Goal: Task Accomplishment & Management: Manage account settings

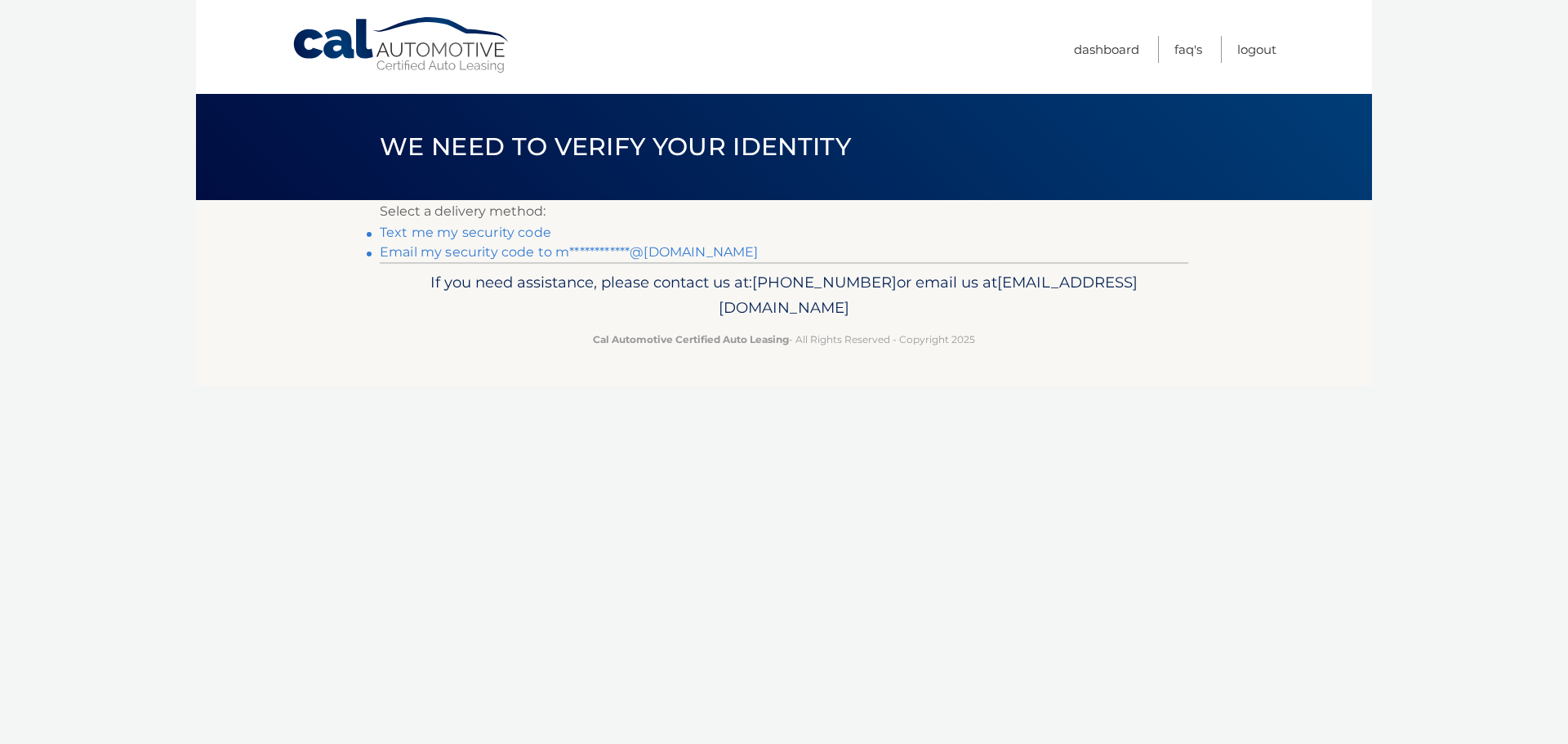
click at [490, 244] on link "**********" at bounding box center [569, 251] width 378 height 16
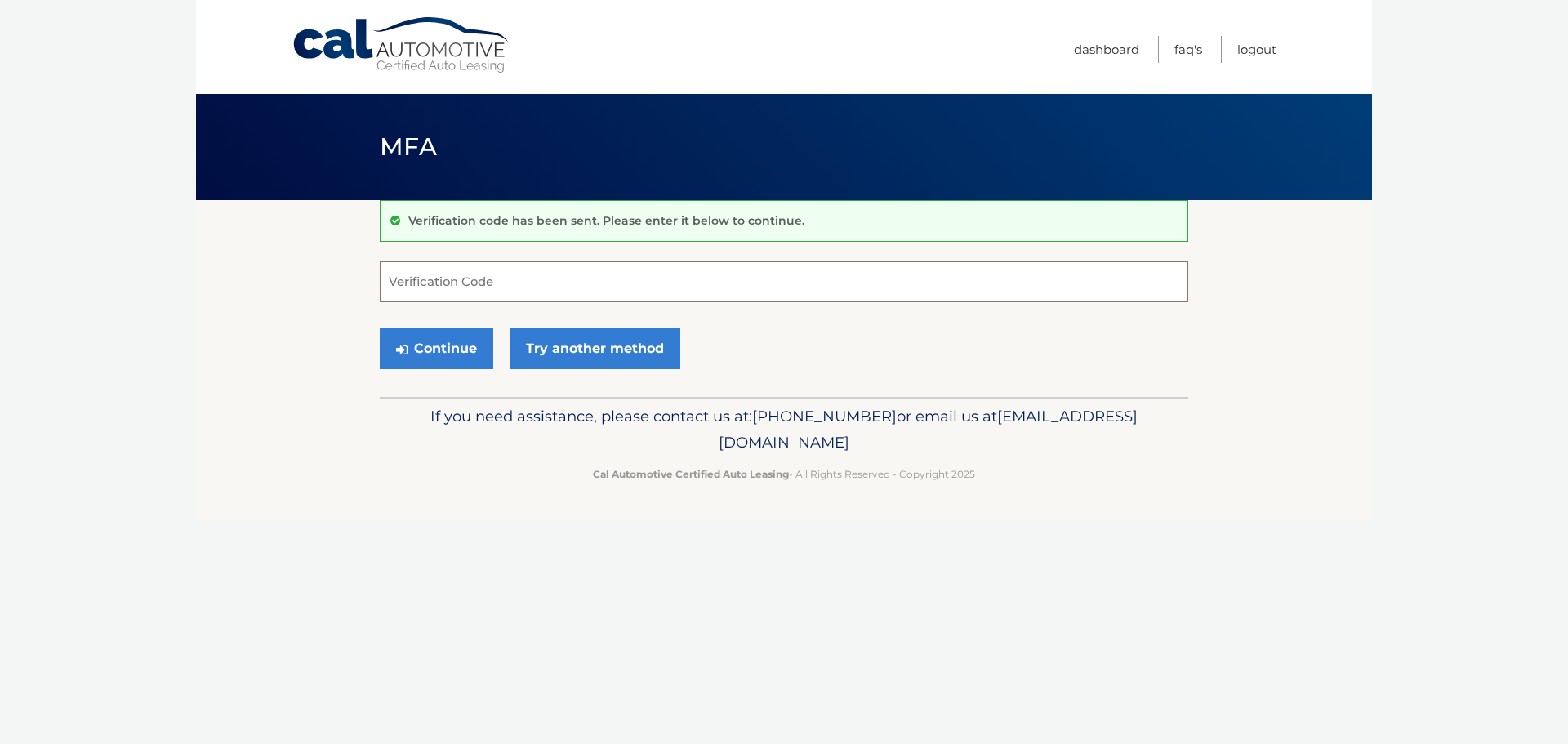
click at [563, 287] on input "Verification Code" at bounding box center [784, 281] width 809 height 41
paste input "119767"
click at [451, 345] on button "Continue" at bounding box center [436, 349] width 114 height 41
click at [477, 297] on input "119767" at bounding box center [784, 281] width 809 height 41
type input "119767"
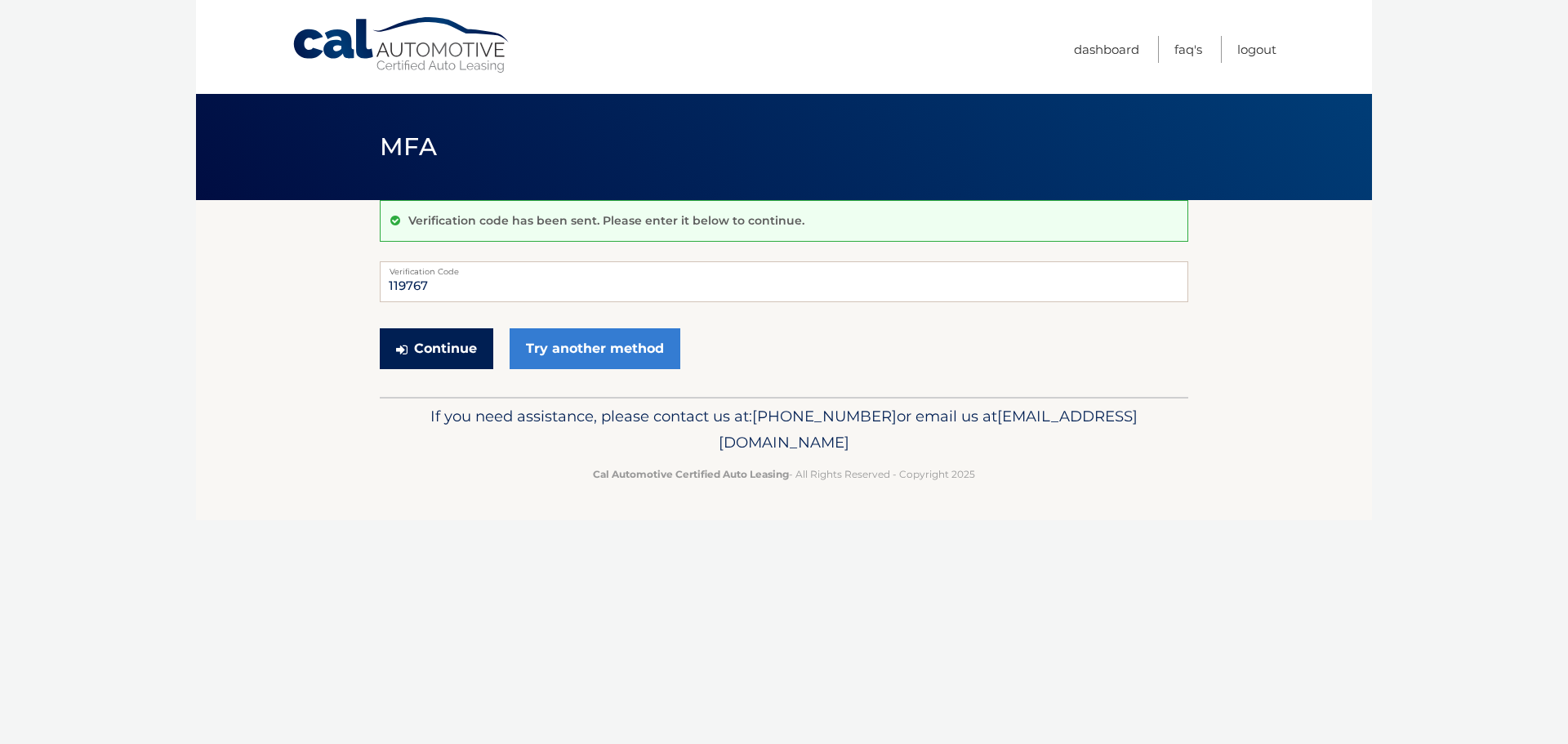
click at [425, 368] on button "Continue" at bounding box center [436, 349] width 114 height 41
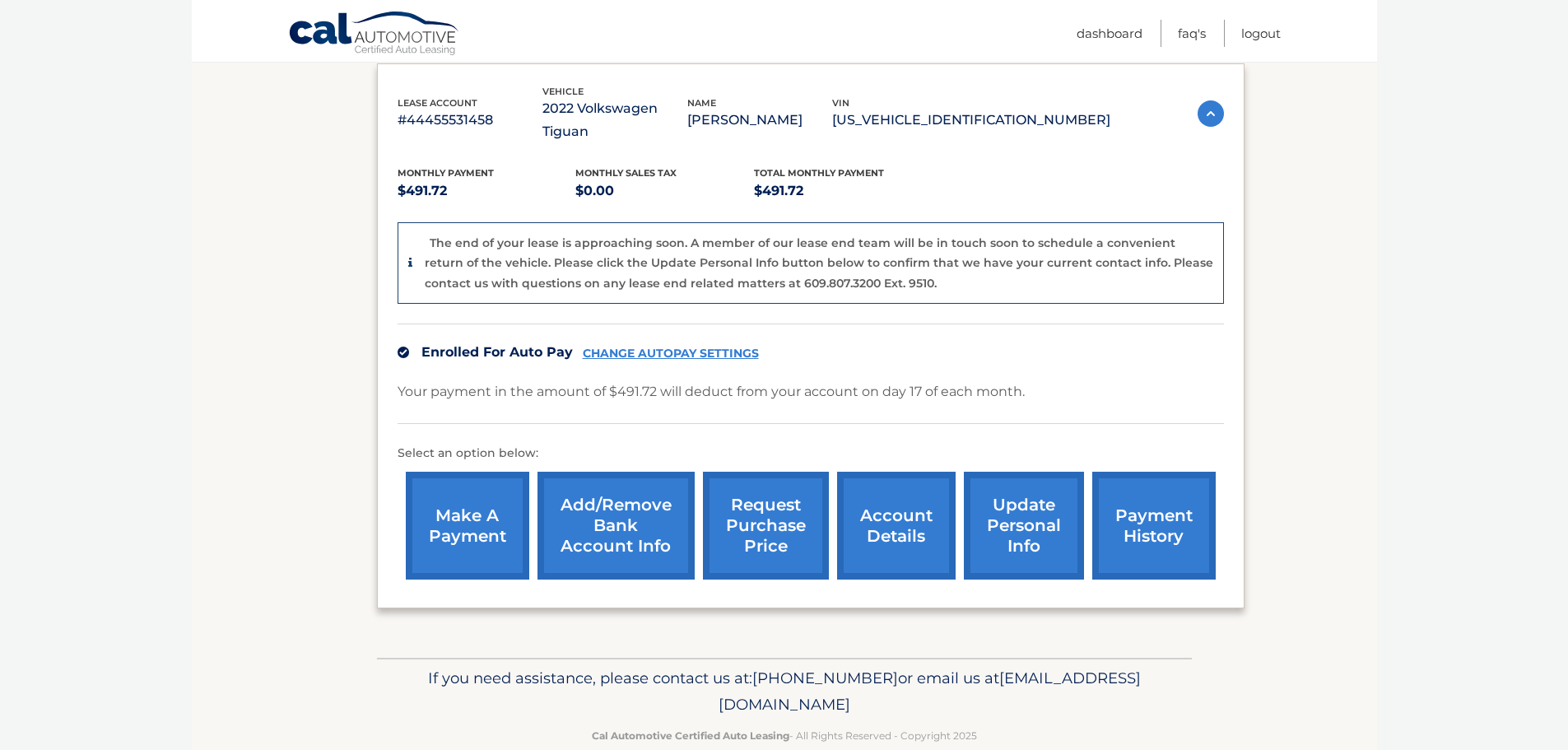
scroll to position [288, 0]
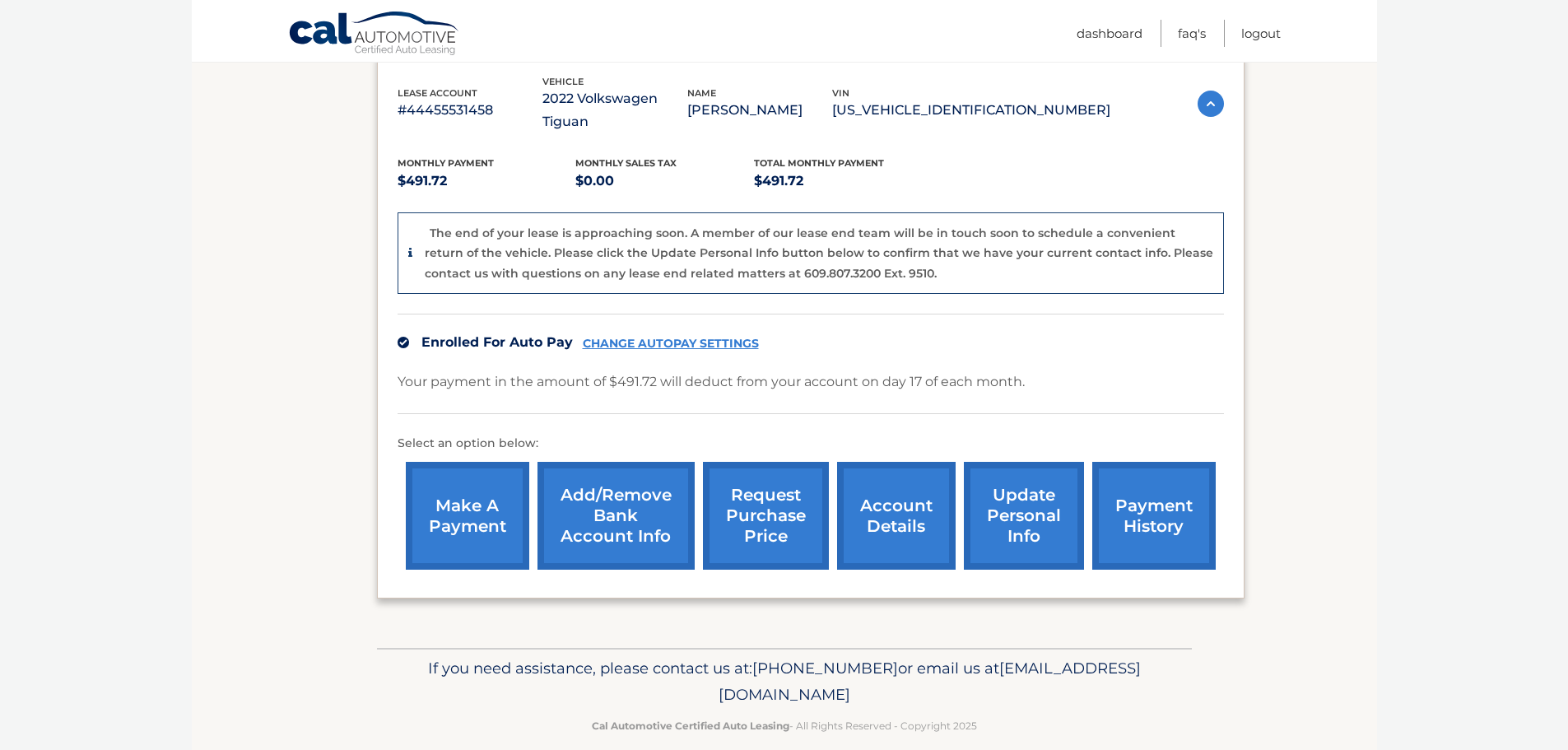
click at [924, 498] on link "account details" at bounding box center [896, 515] width 118 height 108
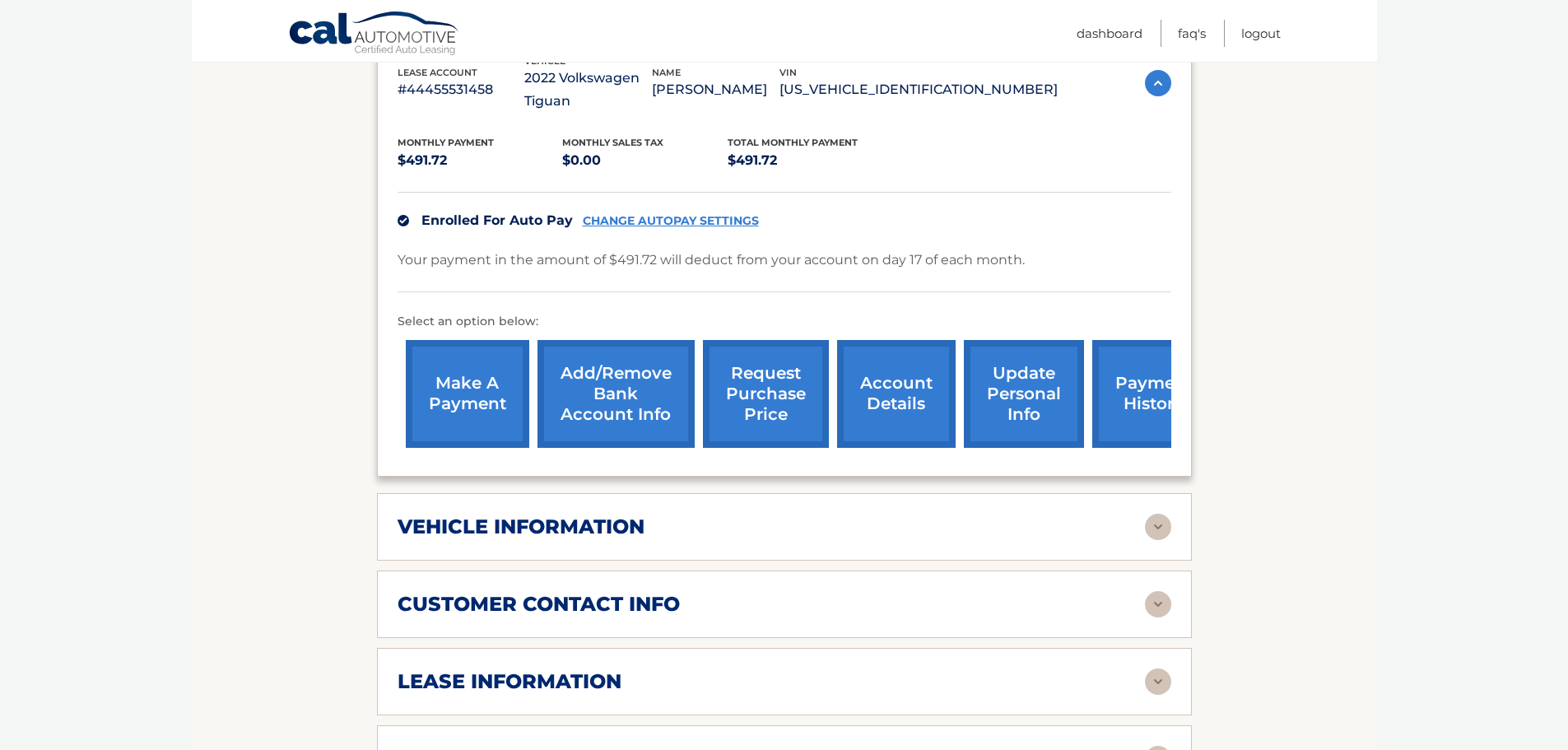
scroll to position [411, 0]
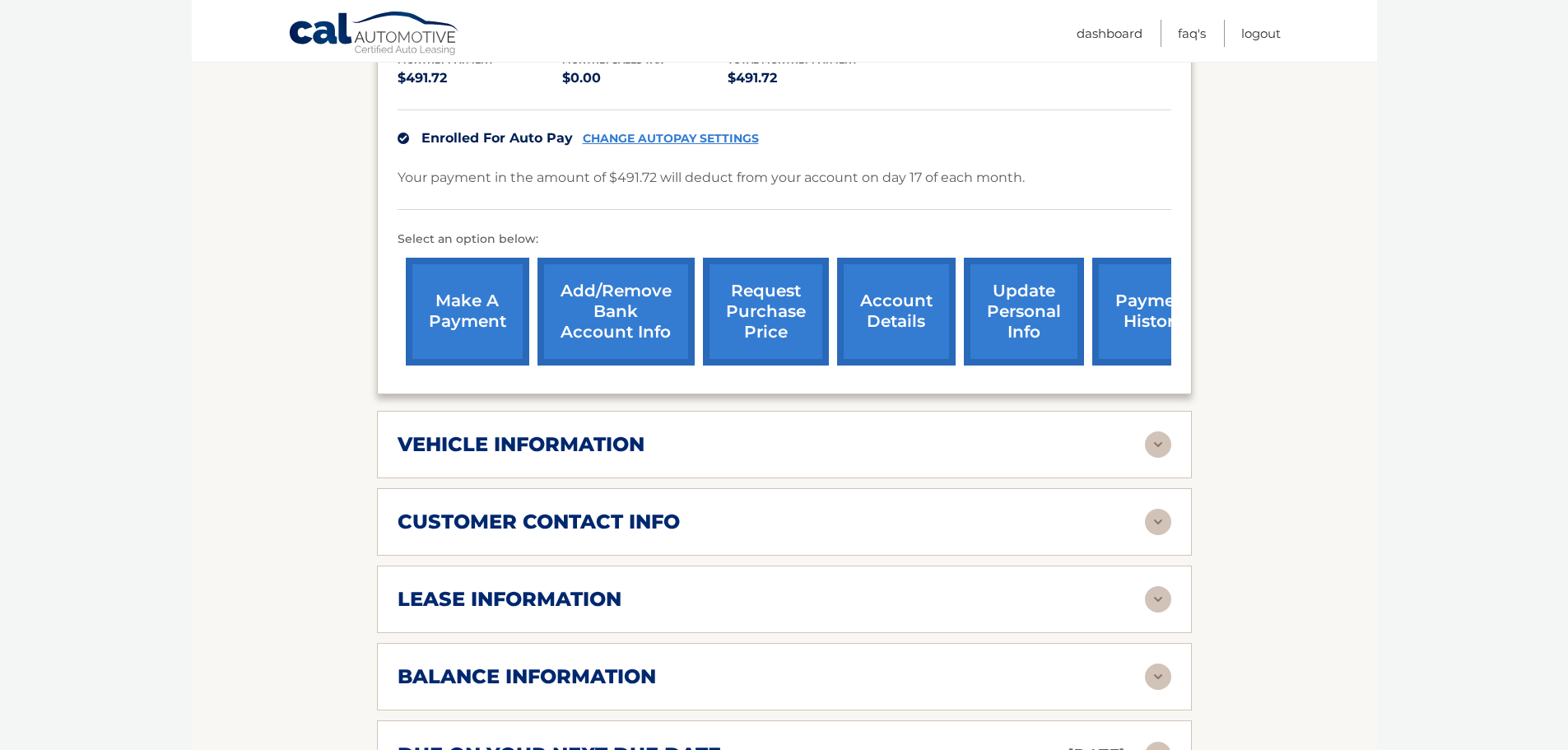
click at [600, 461] on div "vehicle information vehicle Year 2022 vehicle make Volkswagen vehicle model Tig…" at bounding box center [785, 444] width 815 height 67
click at [615, 450] on h2 "vehicle information" at bounding box center [520, 445] width 247 height 25
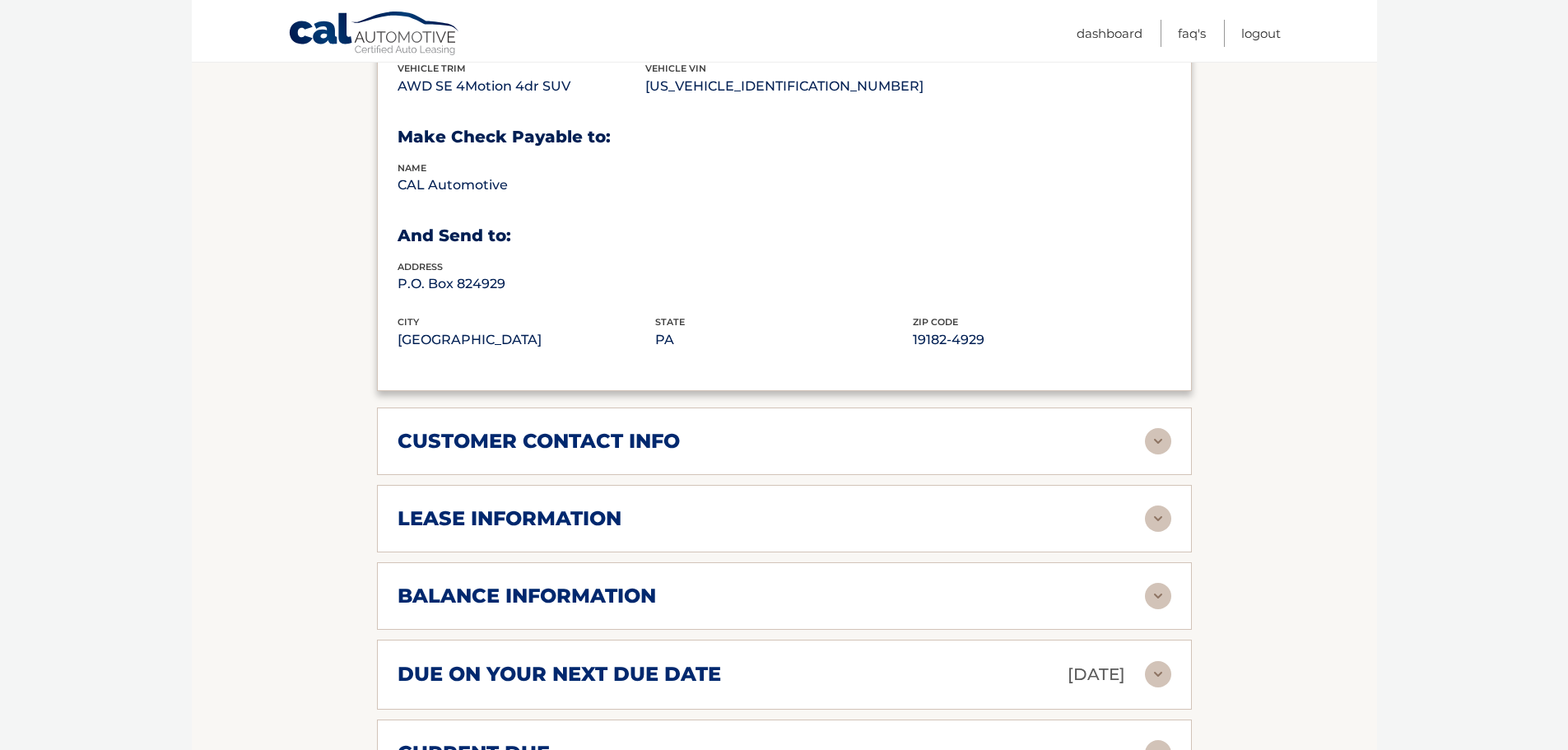
scroll to position [905, 0]
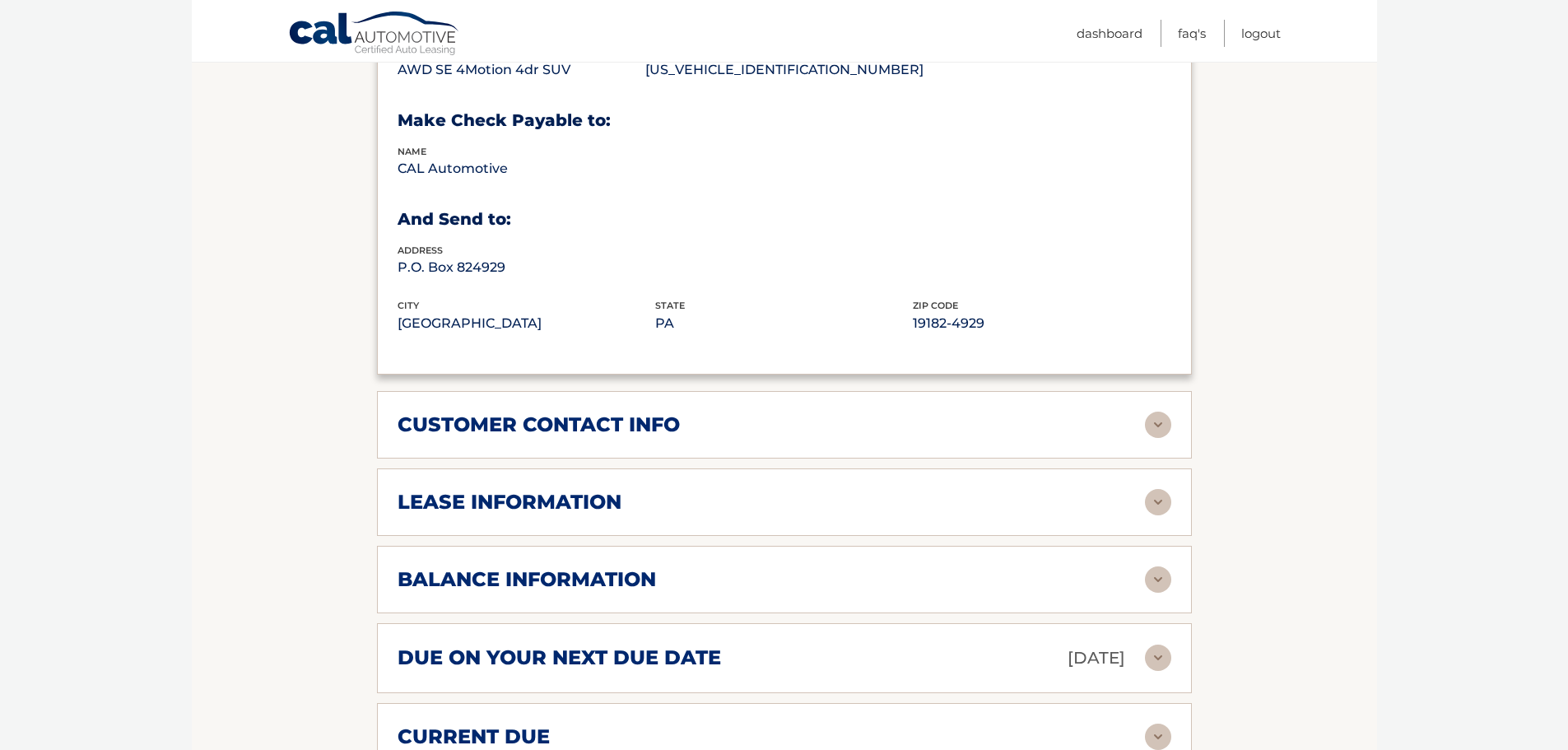
click at [631, 417] on h2 "customer contact info" at bounding box center [538, 425] width 282 height 25
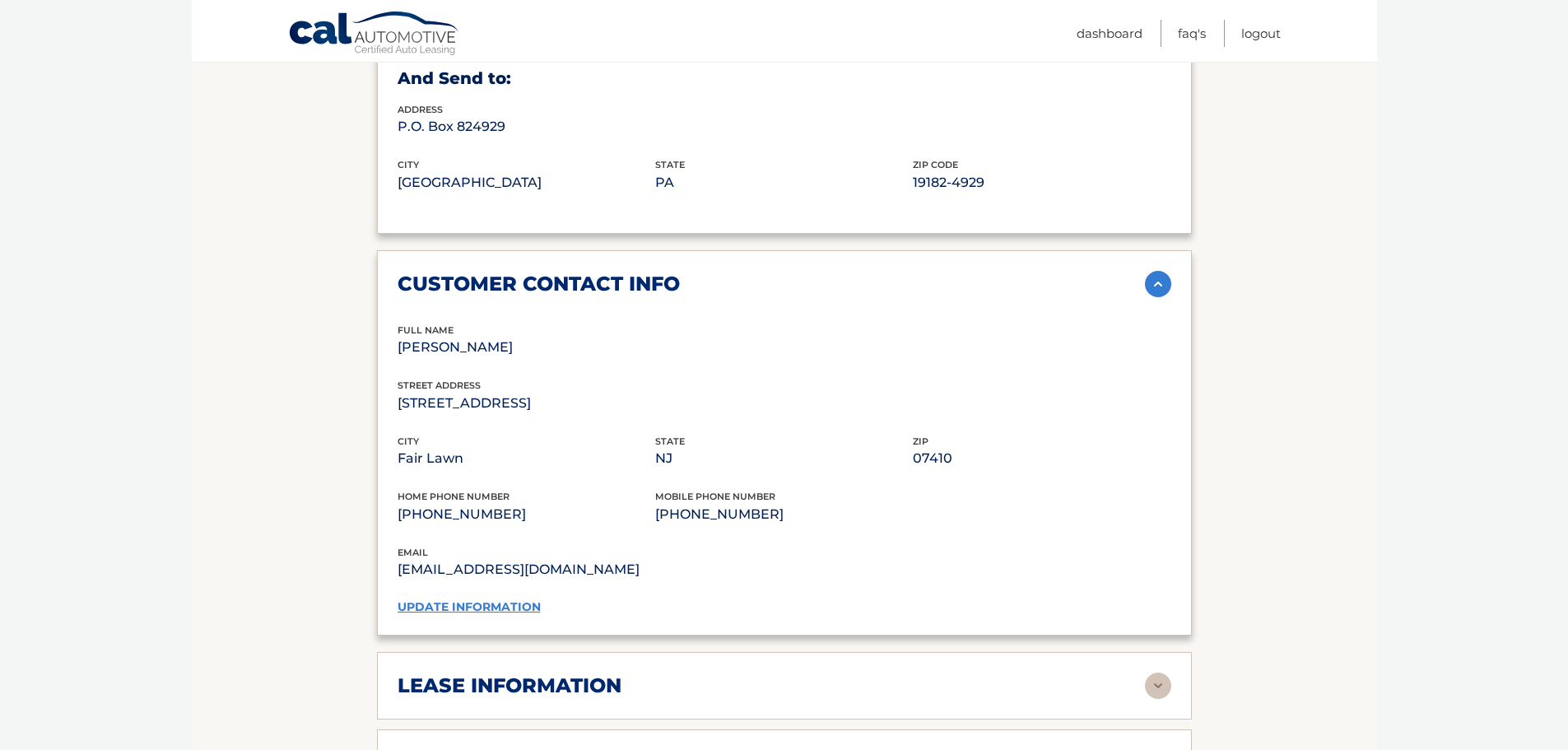
scroll to position [1399, 0]
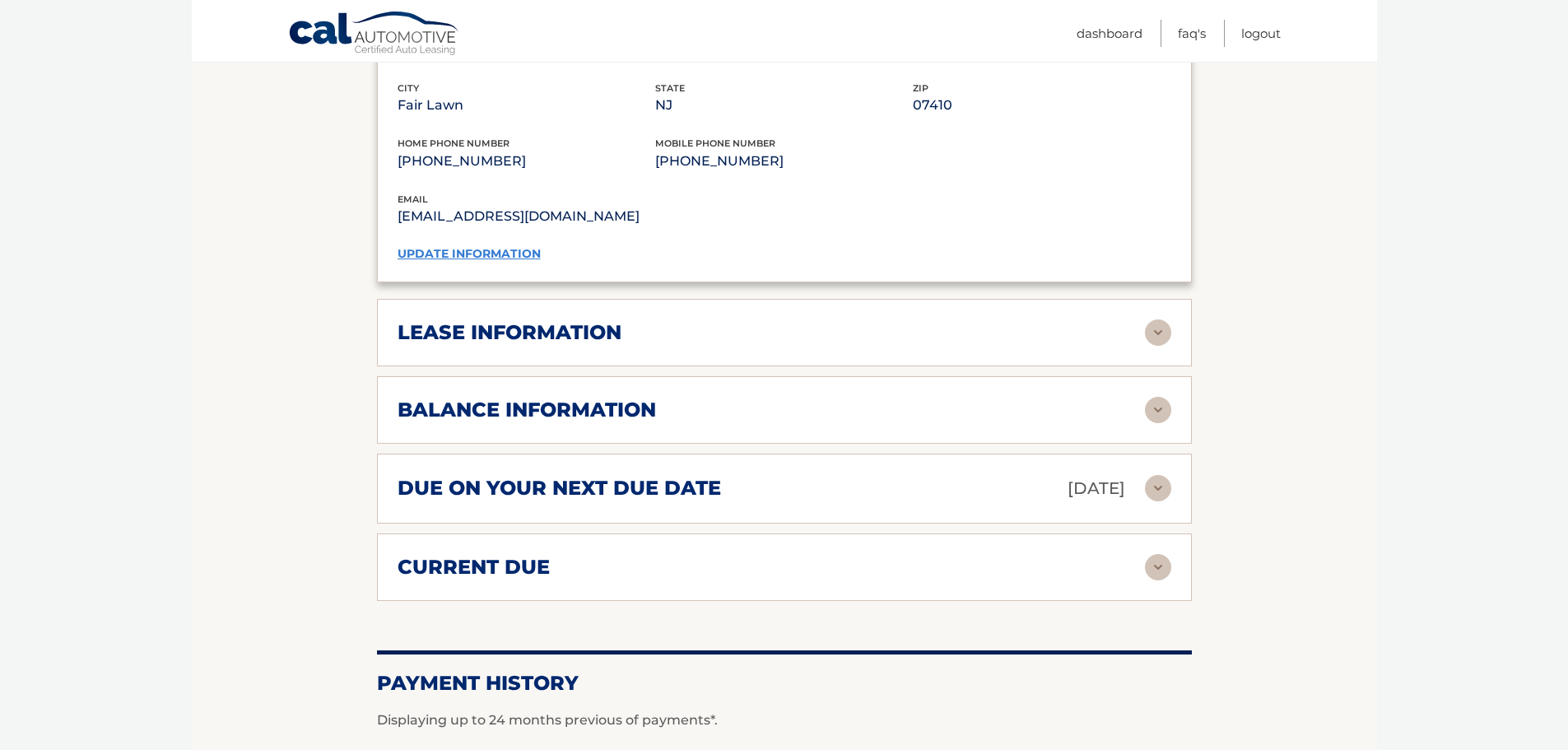
click at [618, 327] on h2 "lease information" at bounding box center [509, 333] width 224 height 25
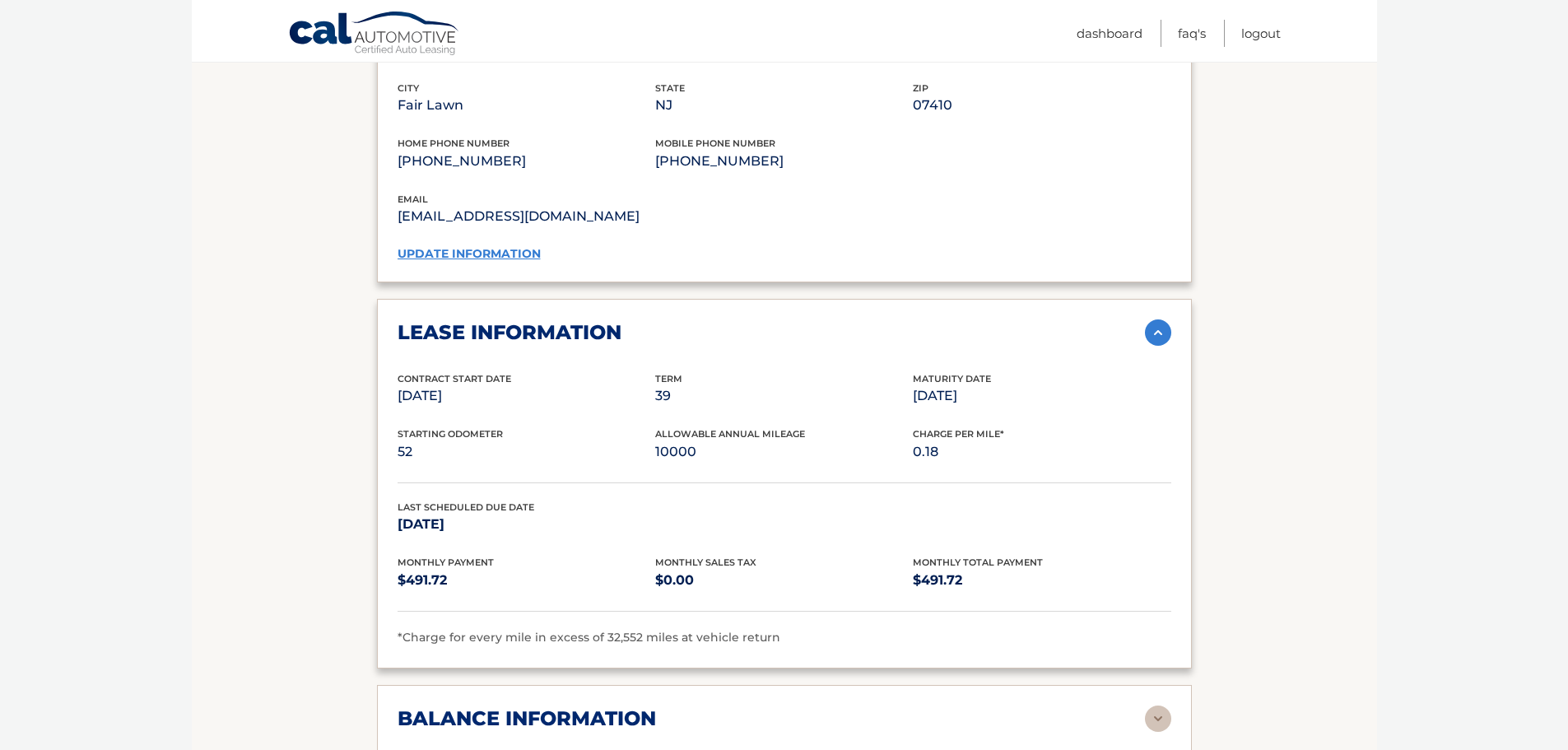
scroll to position [1728, 0]
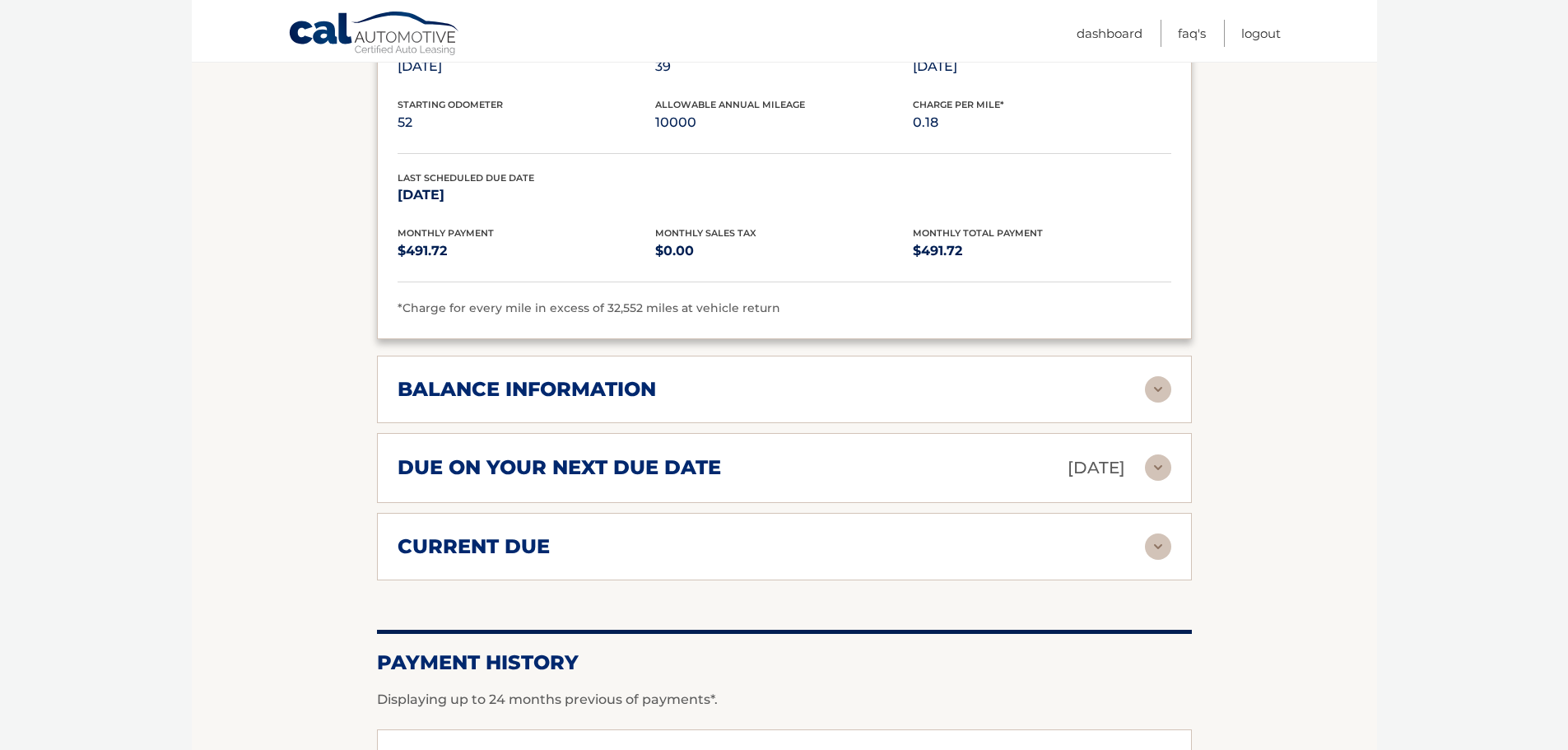
click at [580, 391] on h2 "balance information" at bounding box center [526, 390] width 258 height 25
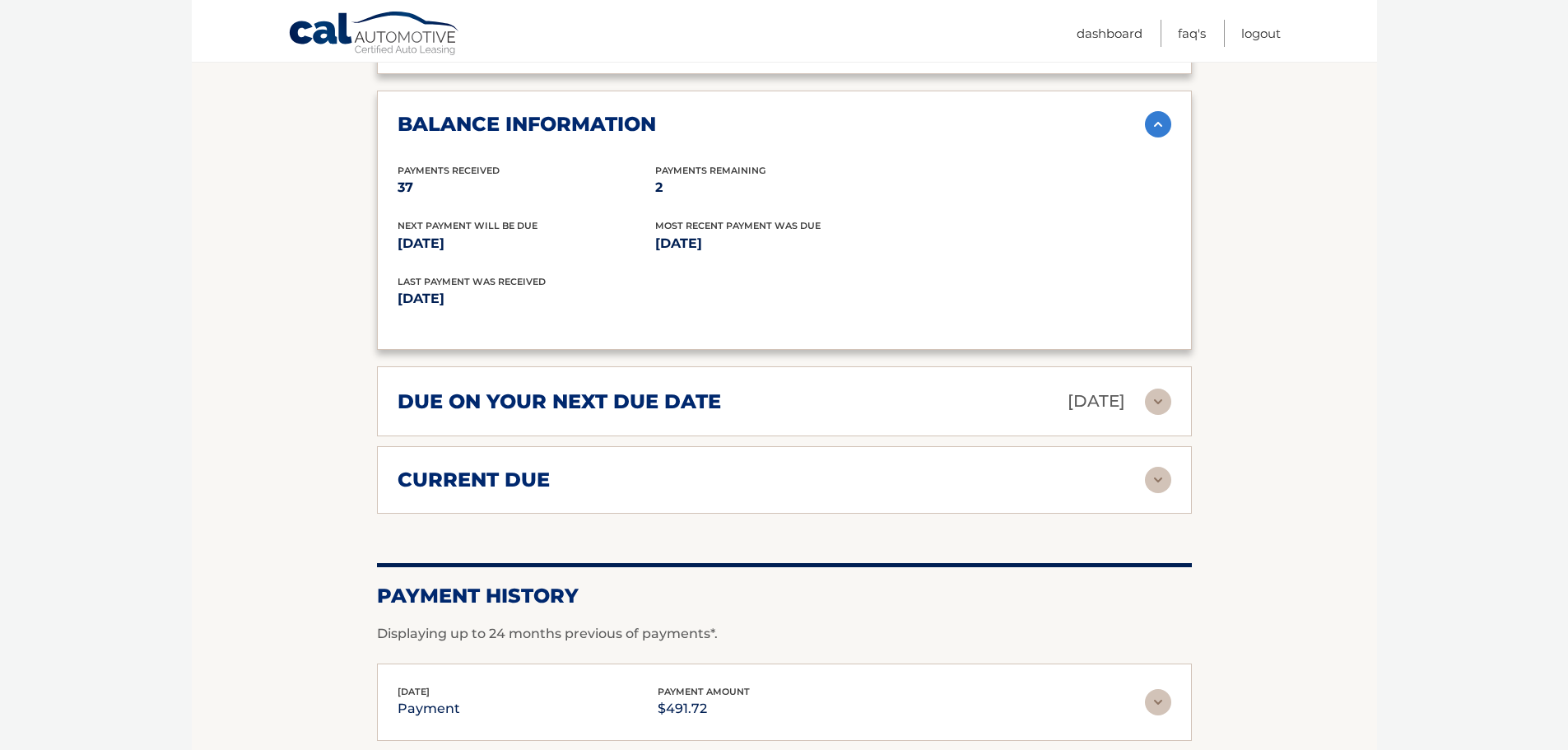
scroll to position [2058, 0]
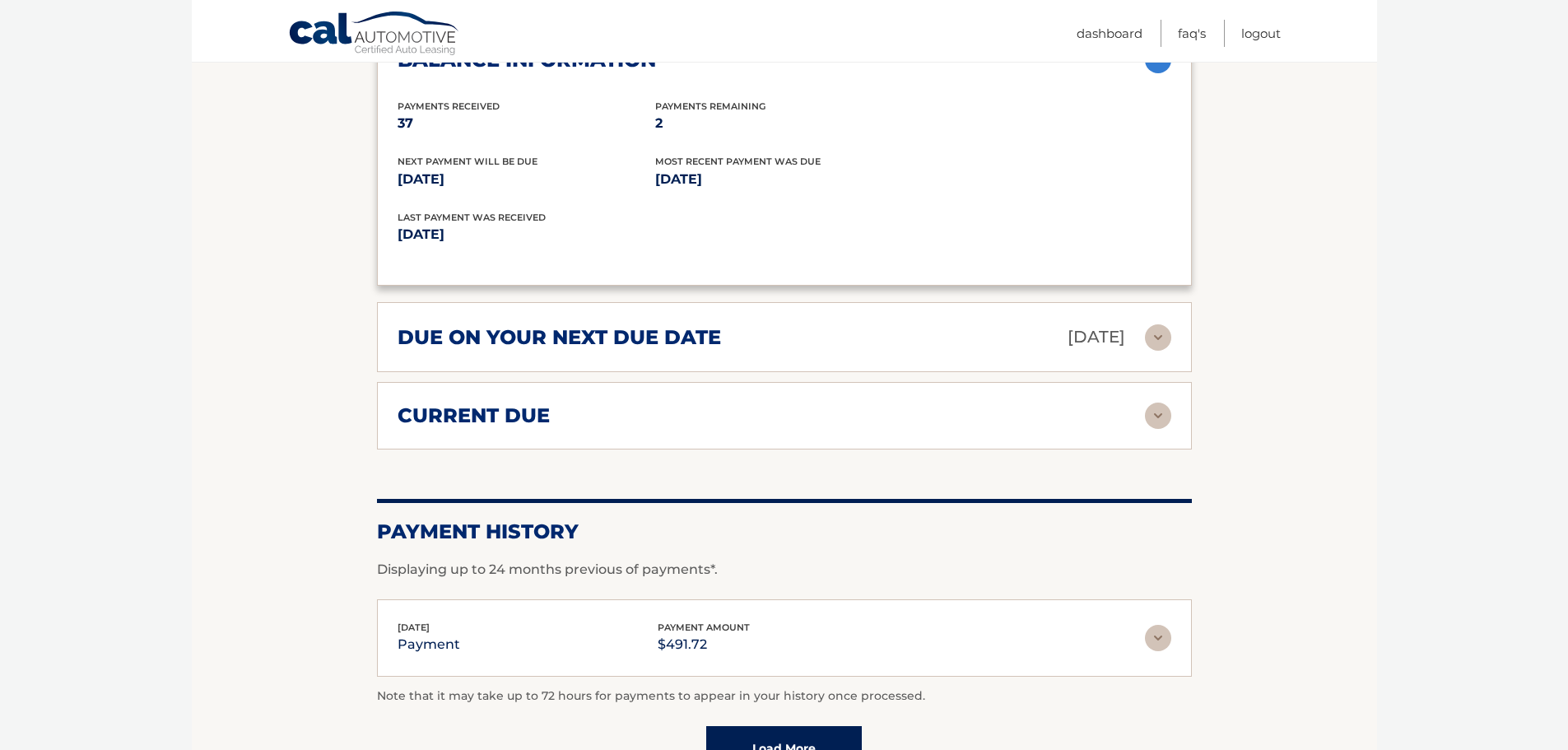
click at [611, 354] on div "due on your next due date Sep 17, 2025 Late Charges $0.00 Miscellaneous Charges…" at bounding box center [785, 337] width 815 height 70
click at [620, 335] on h2 "due on your next due date" at bounding box center [559, 338] width 323 height 25
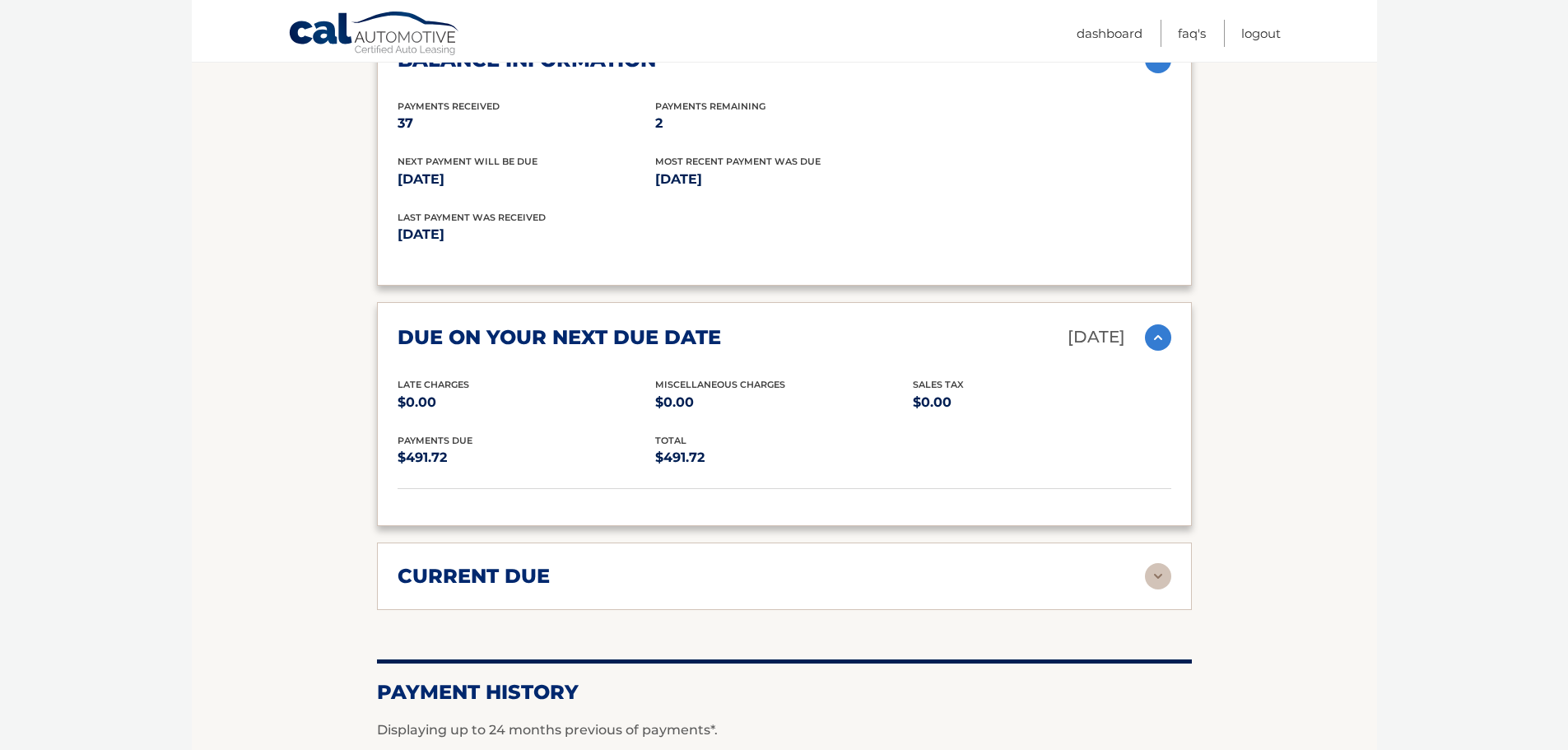
scroll to position [2140, 0]
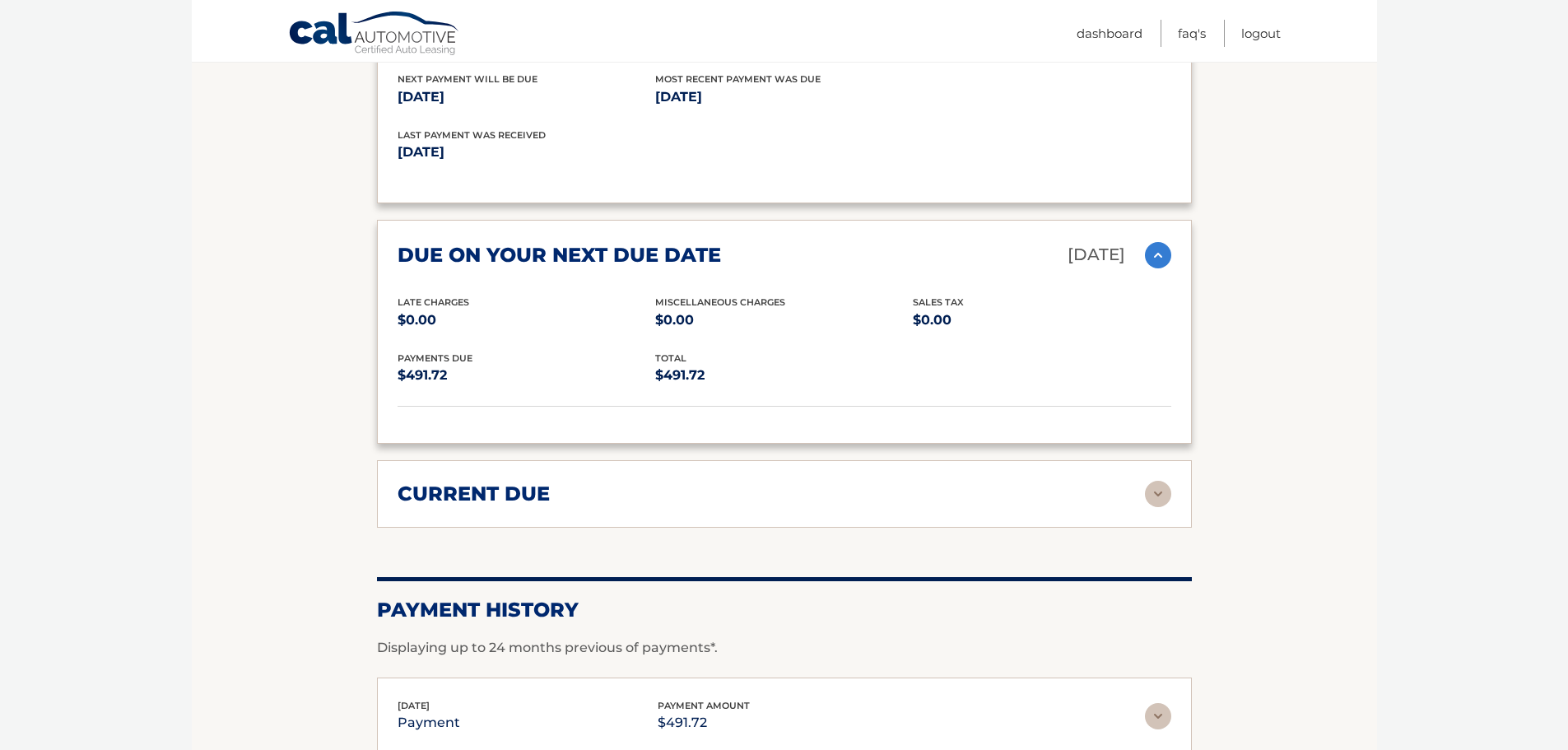
click at [540, 485] on h2 "current due" at bounding box center [473, 494] width 152 height 25
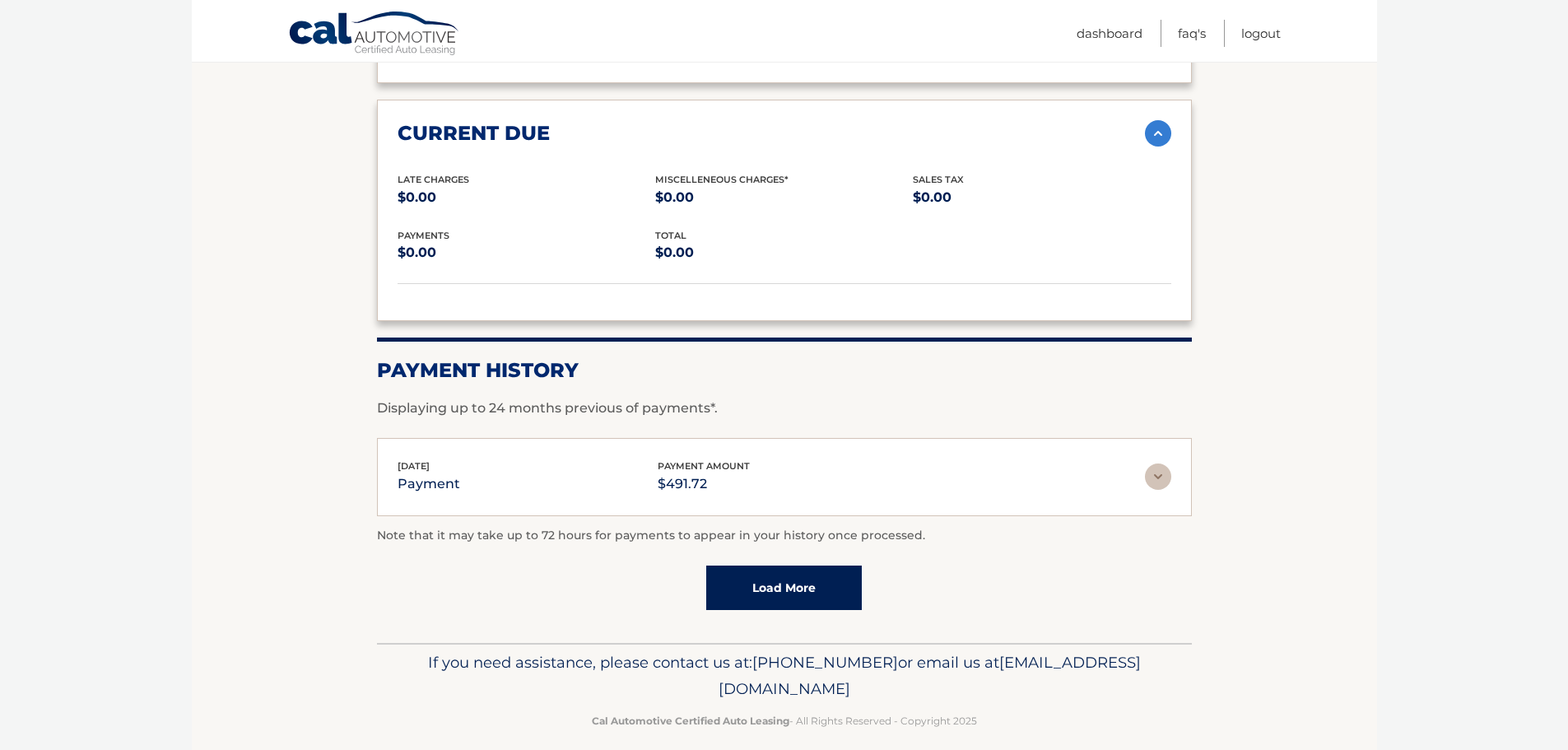
scroll to position [2518, 0]
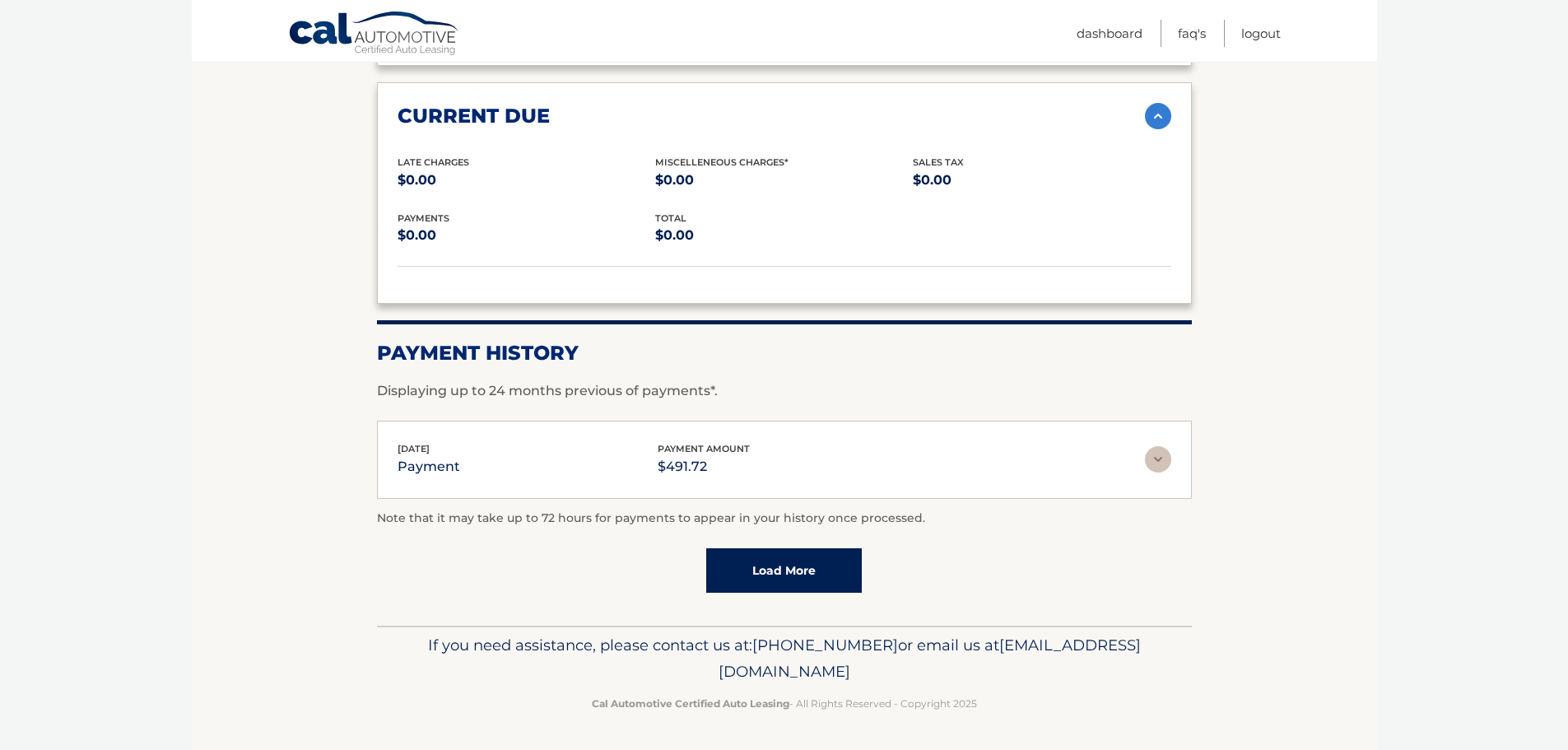
click at [773, 561] on link "Load More" at bounding box center [784, 570] width 155 height 44
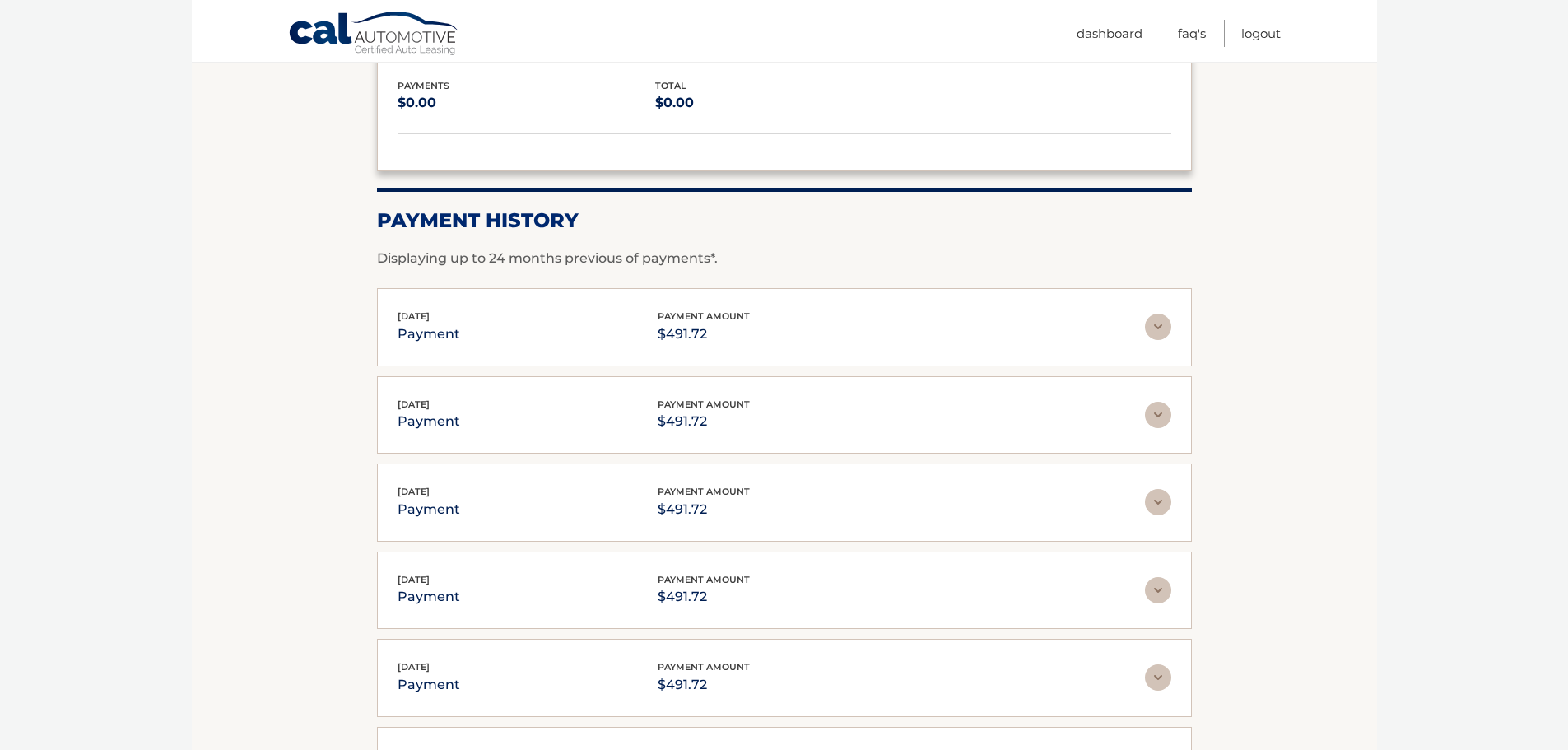
scroll to position [2956, 0]
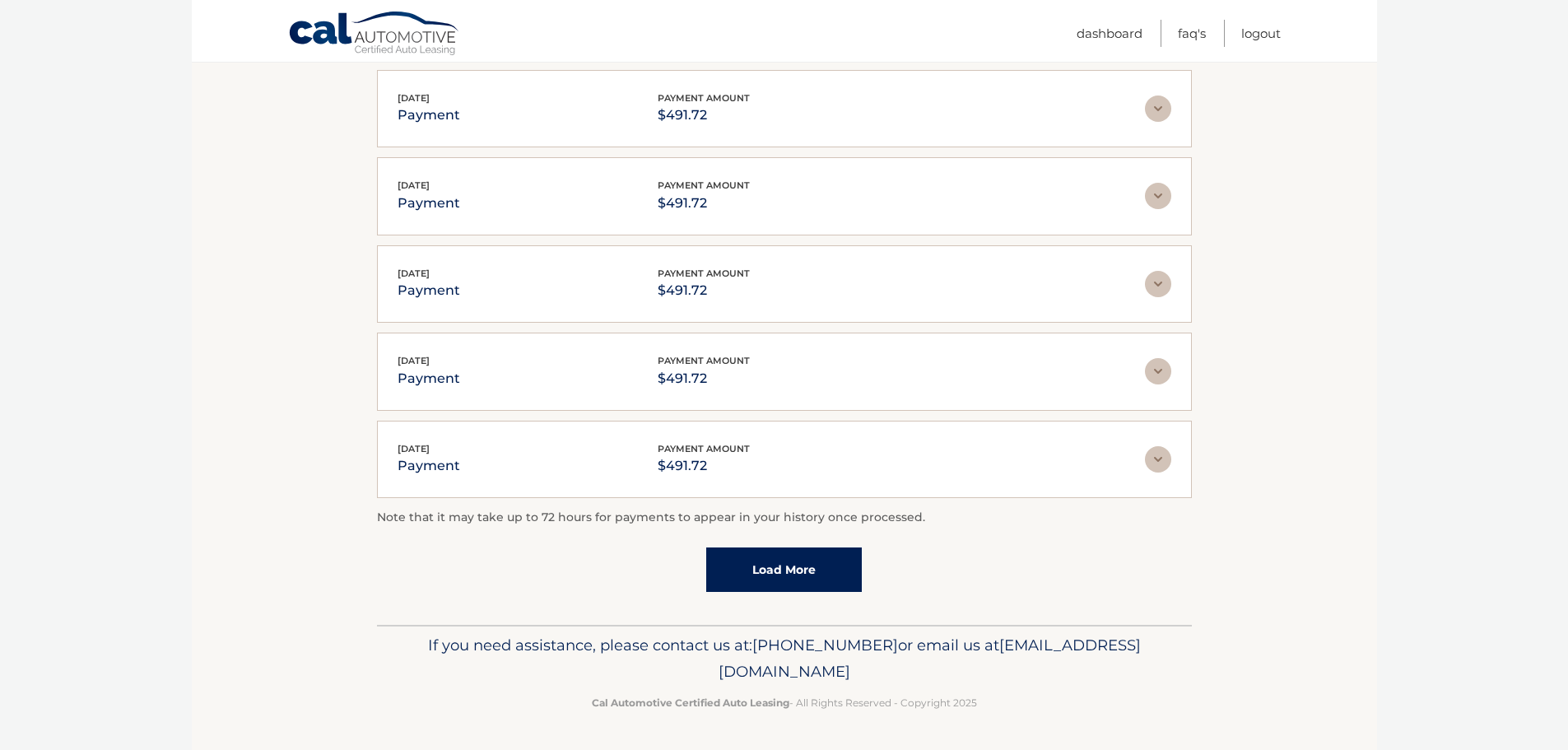
click at [745, 568] on link "Load More" at bounding box center [784, 569] width 155 height 44
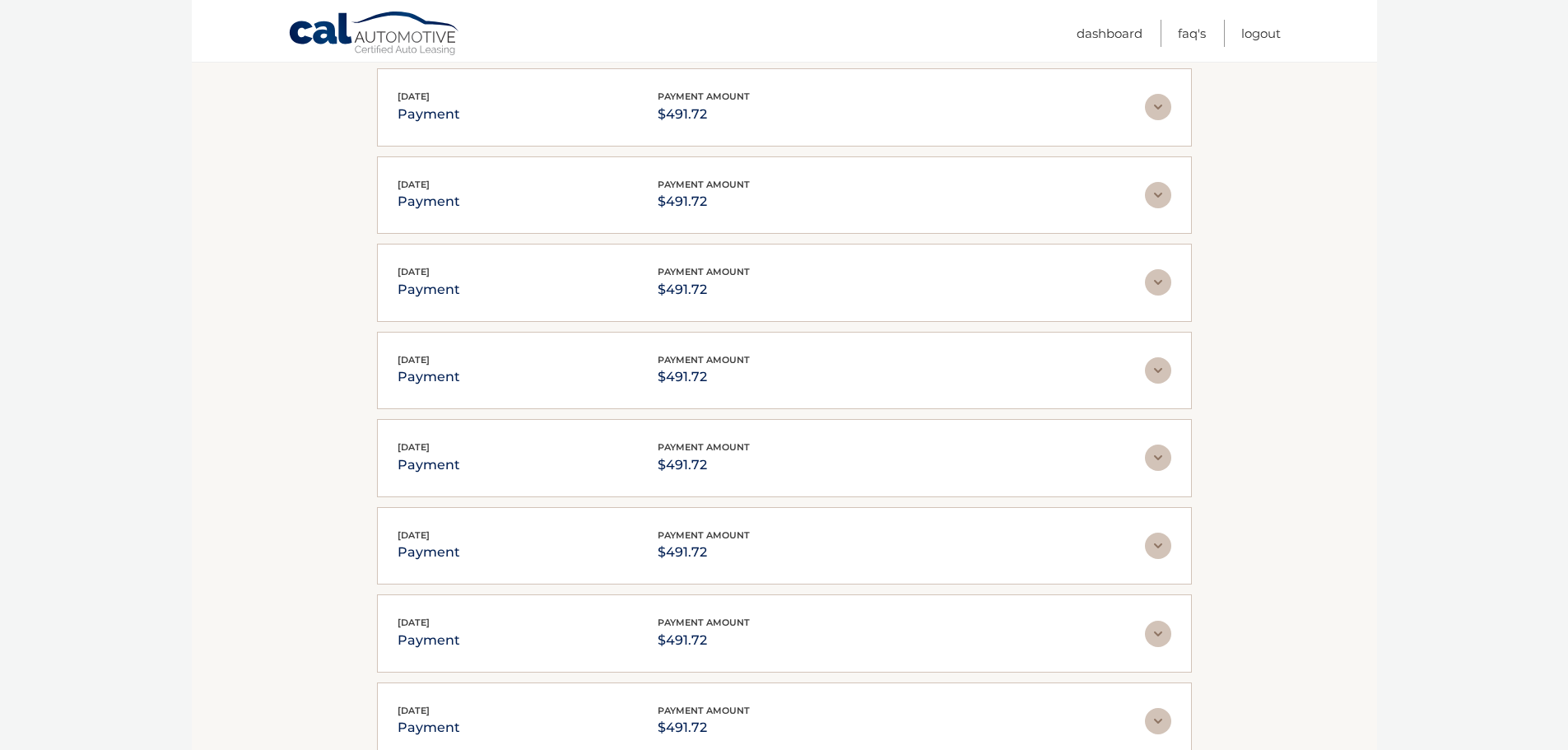
scroll to position [3395, 0]
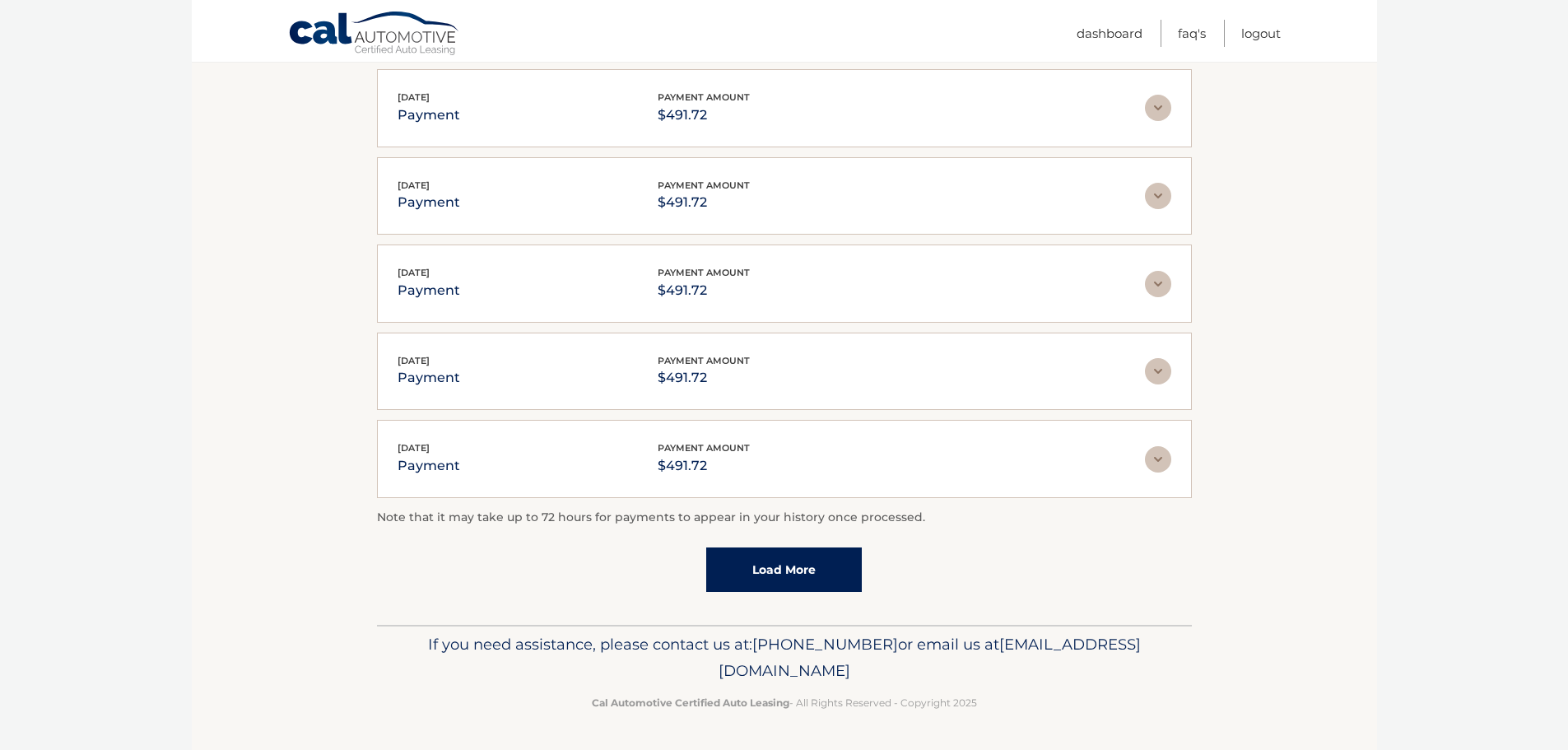
click at [801, 556] on link "Load More" at bounding box center [784, 569] width 155 height 44
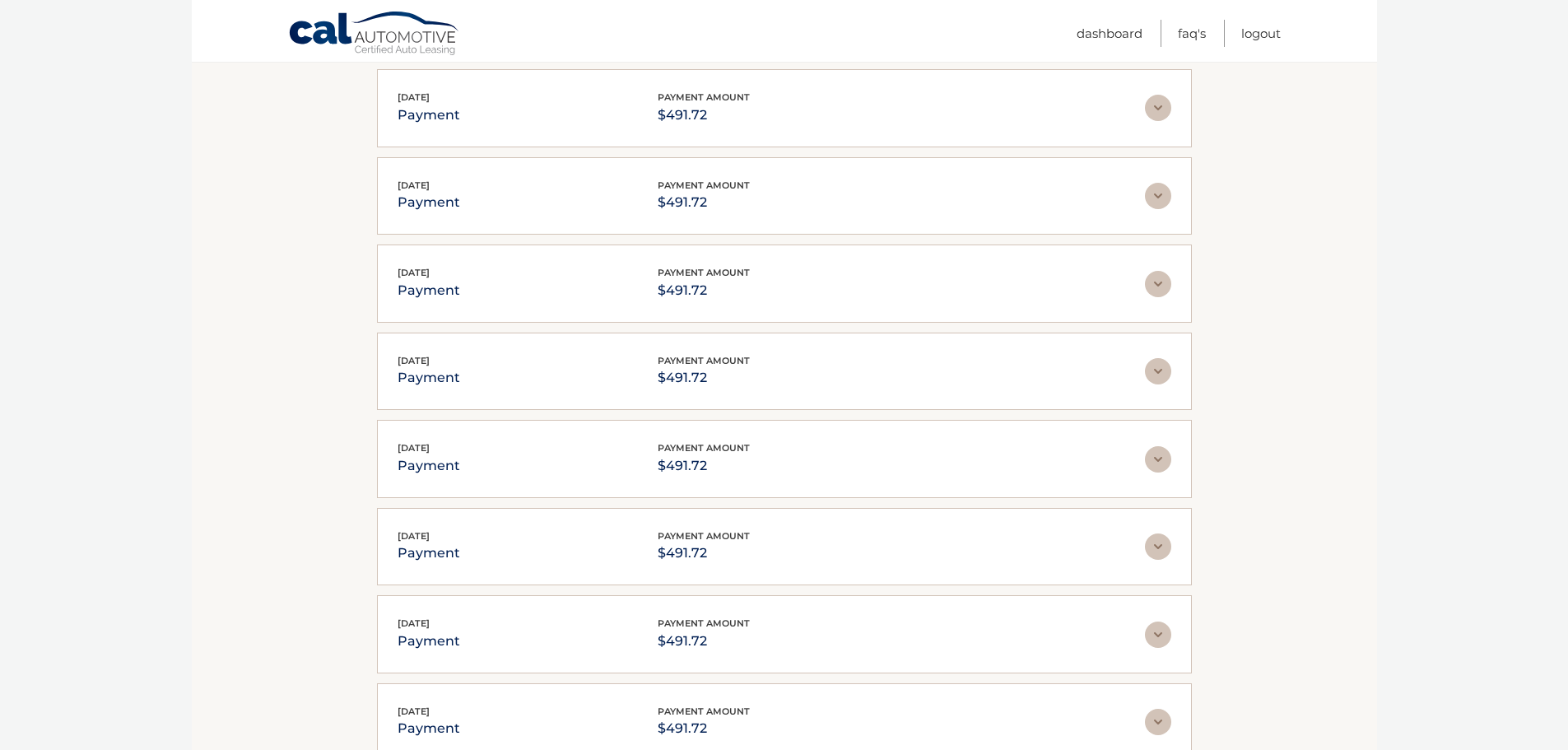
scroll to position [3833, 0]
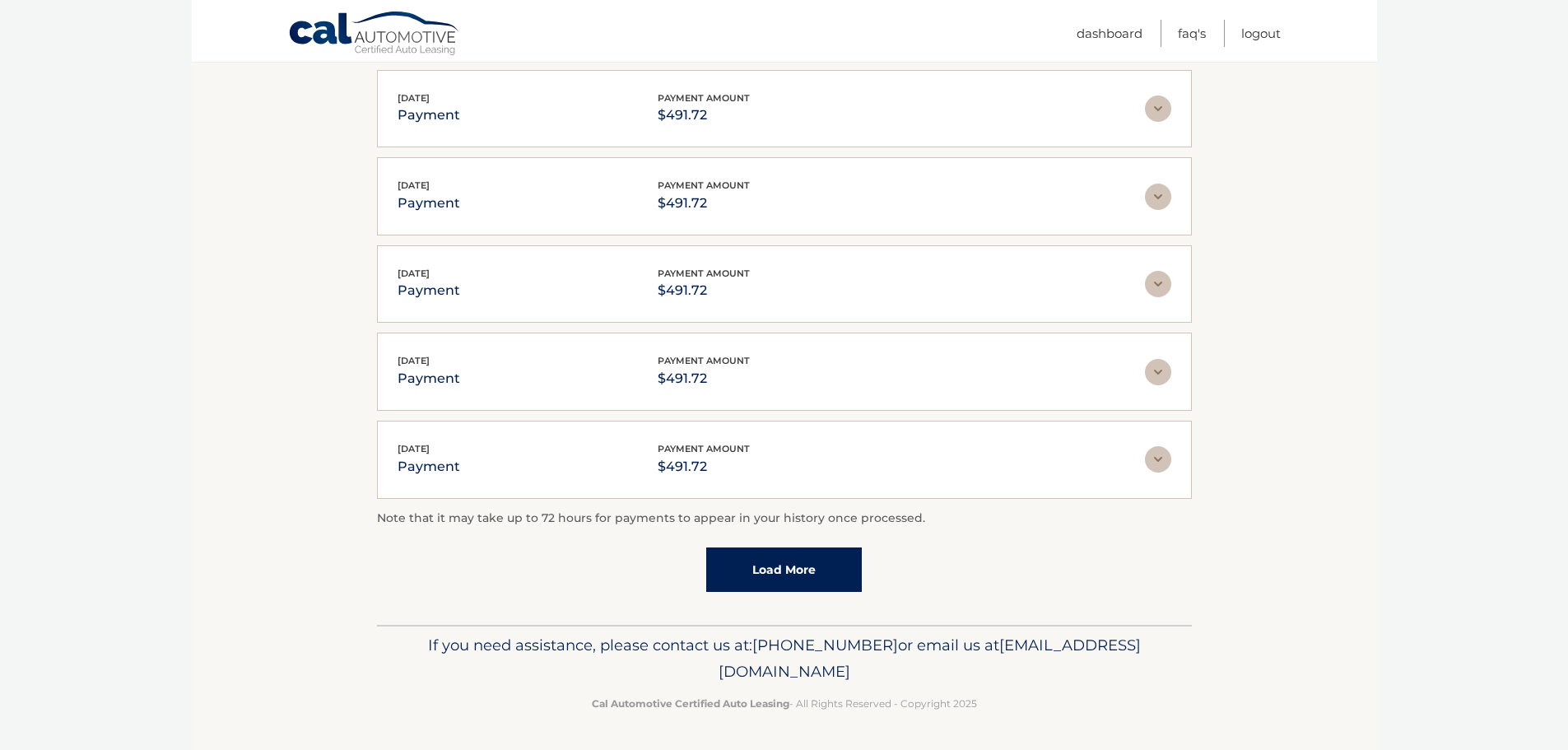
click at [786, 567] on link "Load More" at bounding box center [784, 569] width 155 height 44
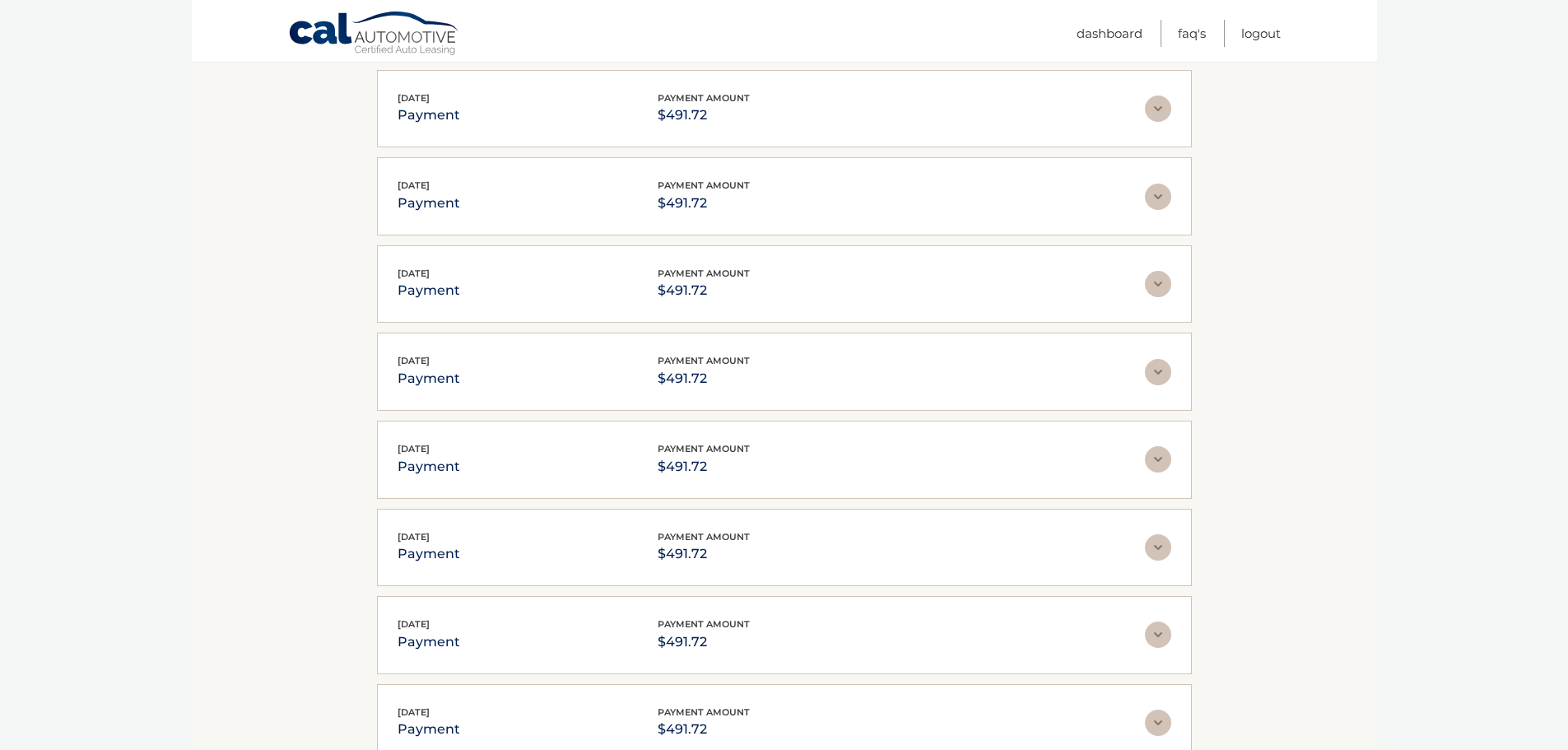
scroll to position [4271, 0]
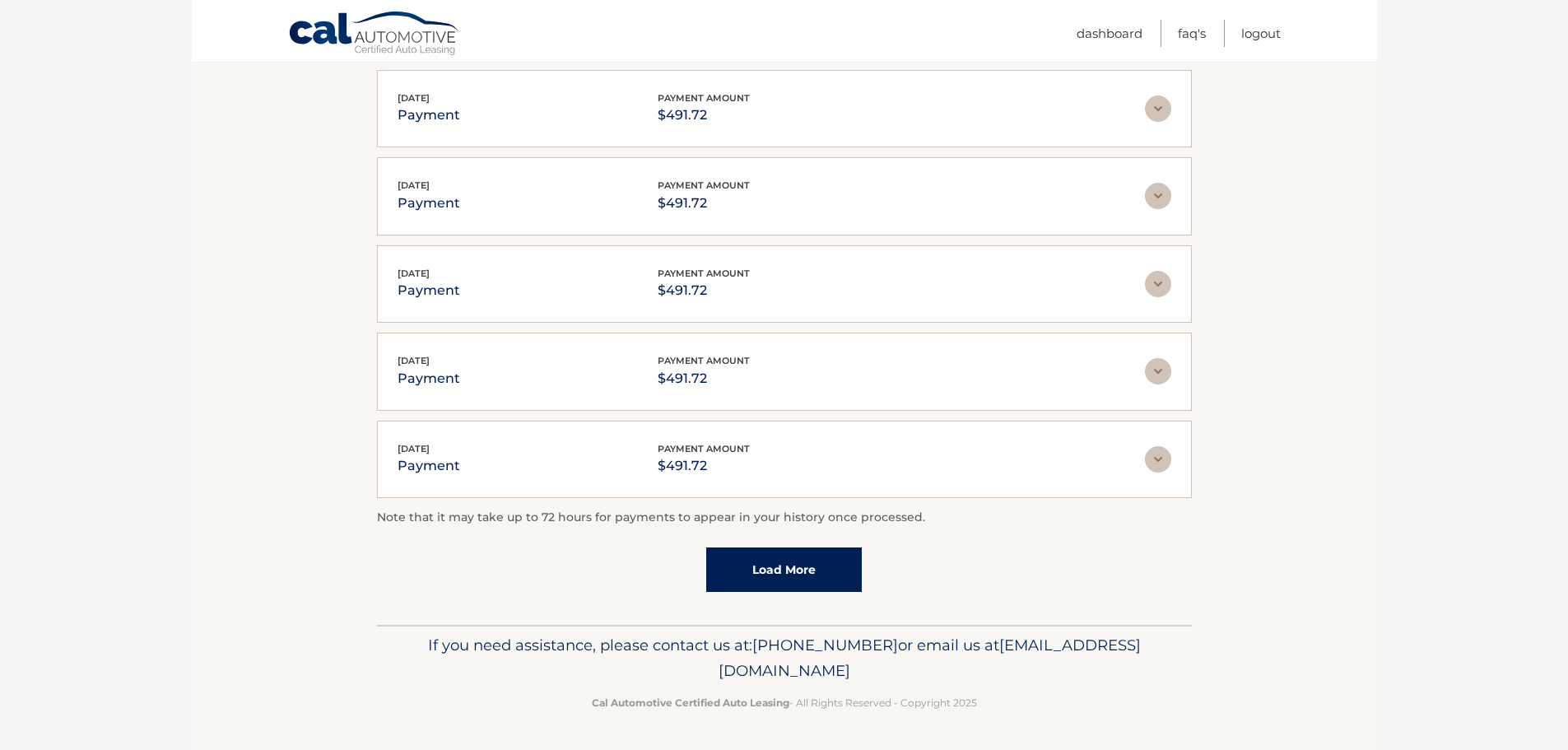
click at [790, 563] on link "Load More" at bounding box center [784, 569] width 155 height 44
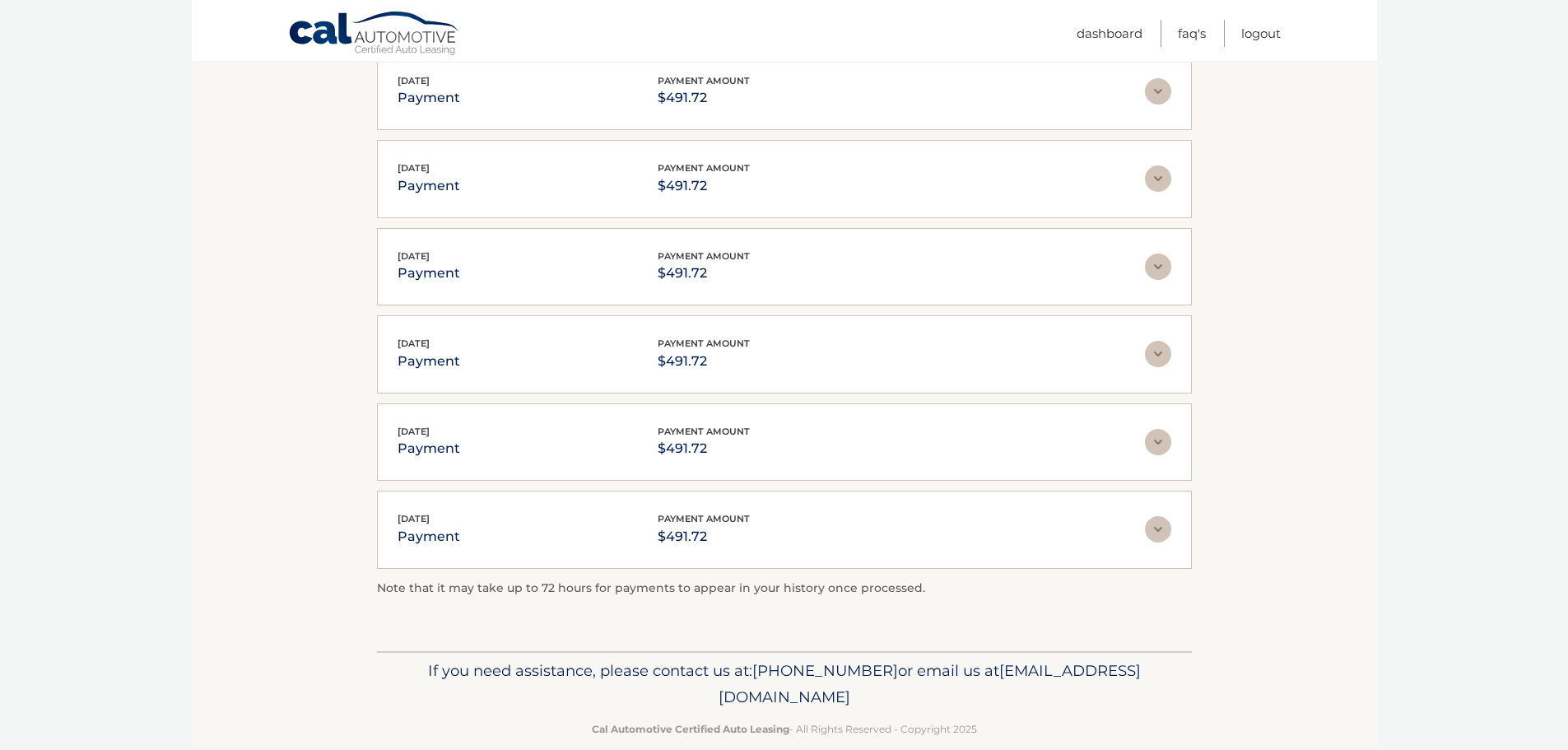
scroll to position [4490, 0]
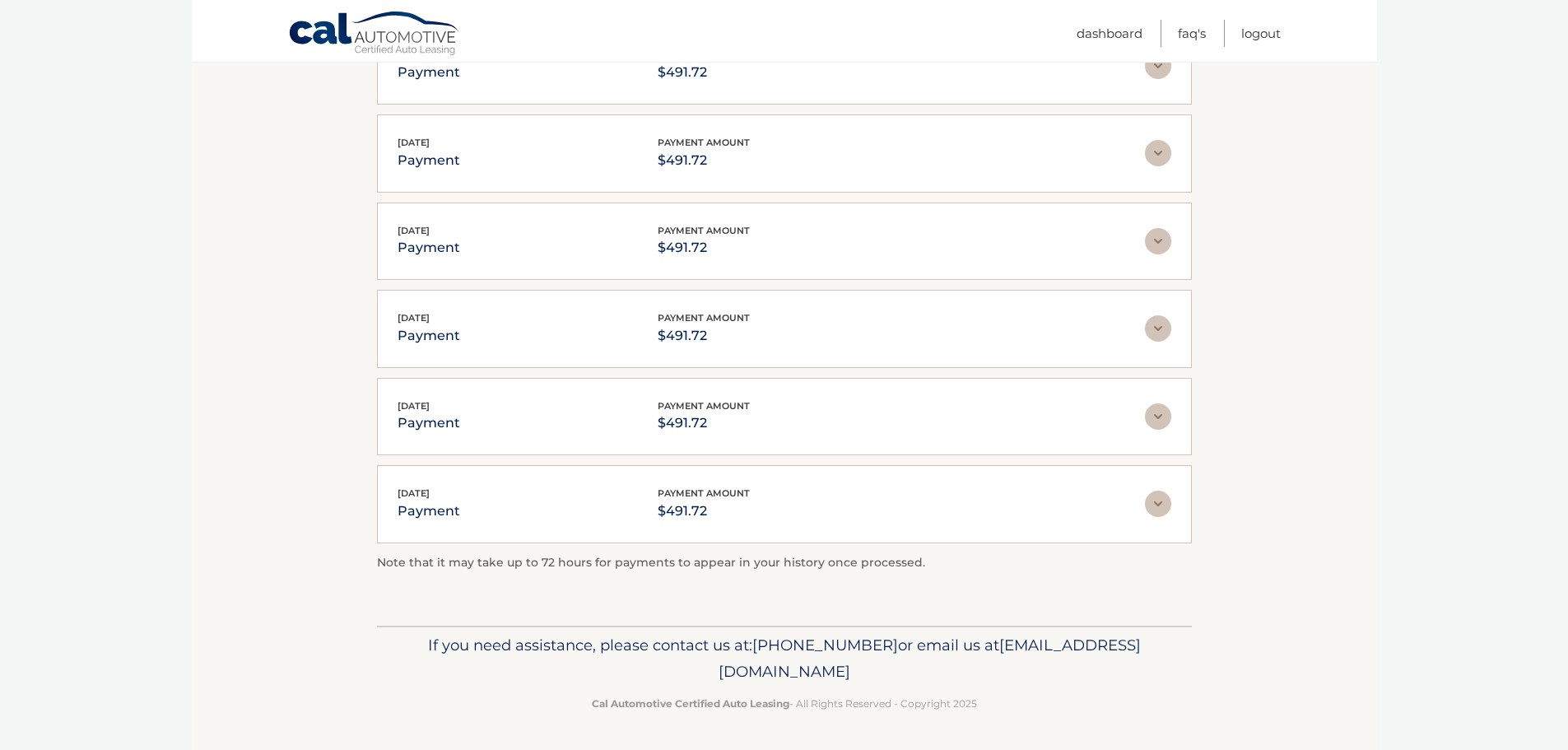
drag, startPoint x: 947, startPoint y: 666, endPoint x: 627, endPoint y: 676, distance: 320.2
click at [627, 676] on p "If you need assistance, please contact us at: 609-807-3200 or email us at Custo…" at bounding box center [784, 658] width 793 height 53
copy span "[EMAIL_ADDRESS][DOMAIN_NAME]"
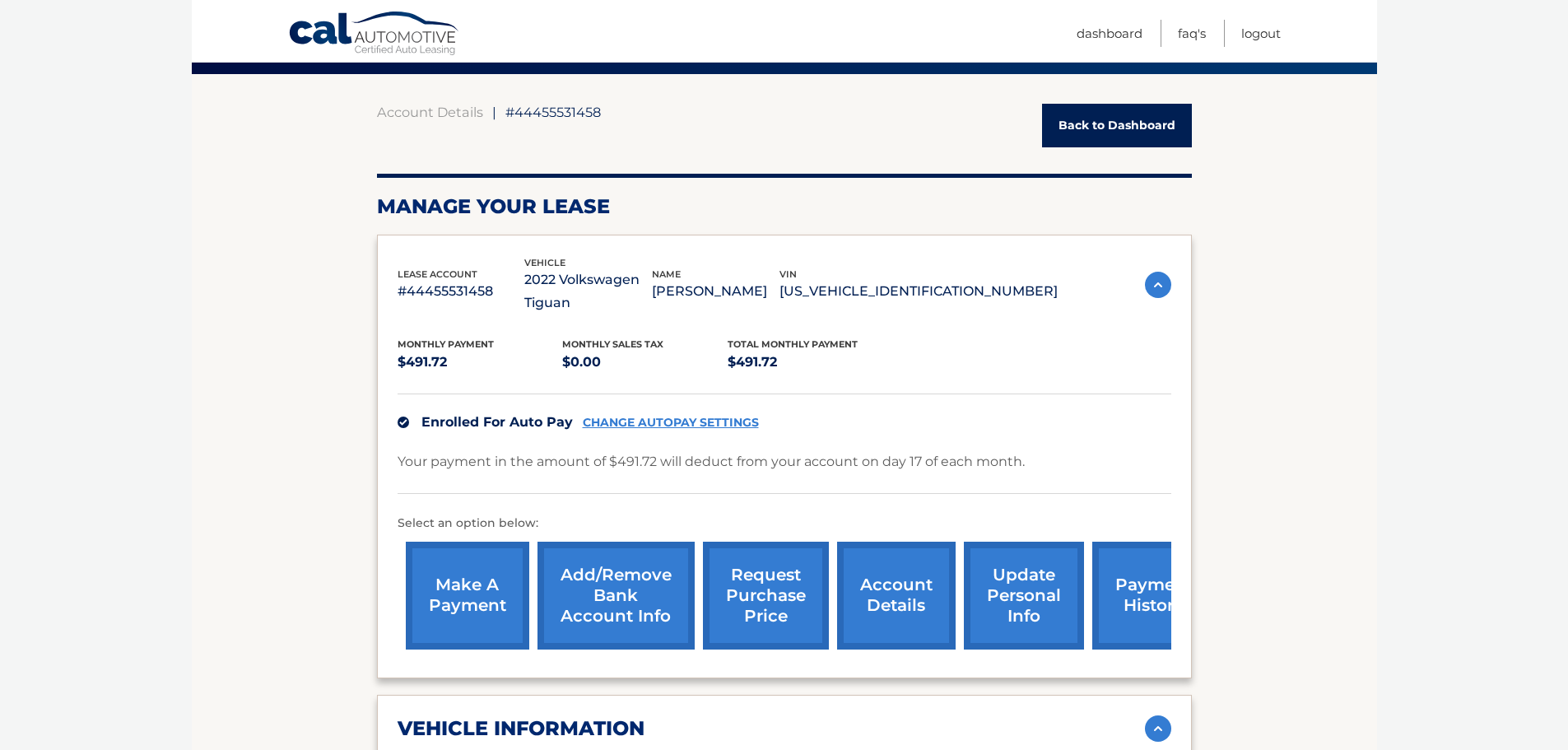
scroll to position [0, 0]
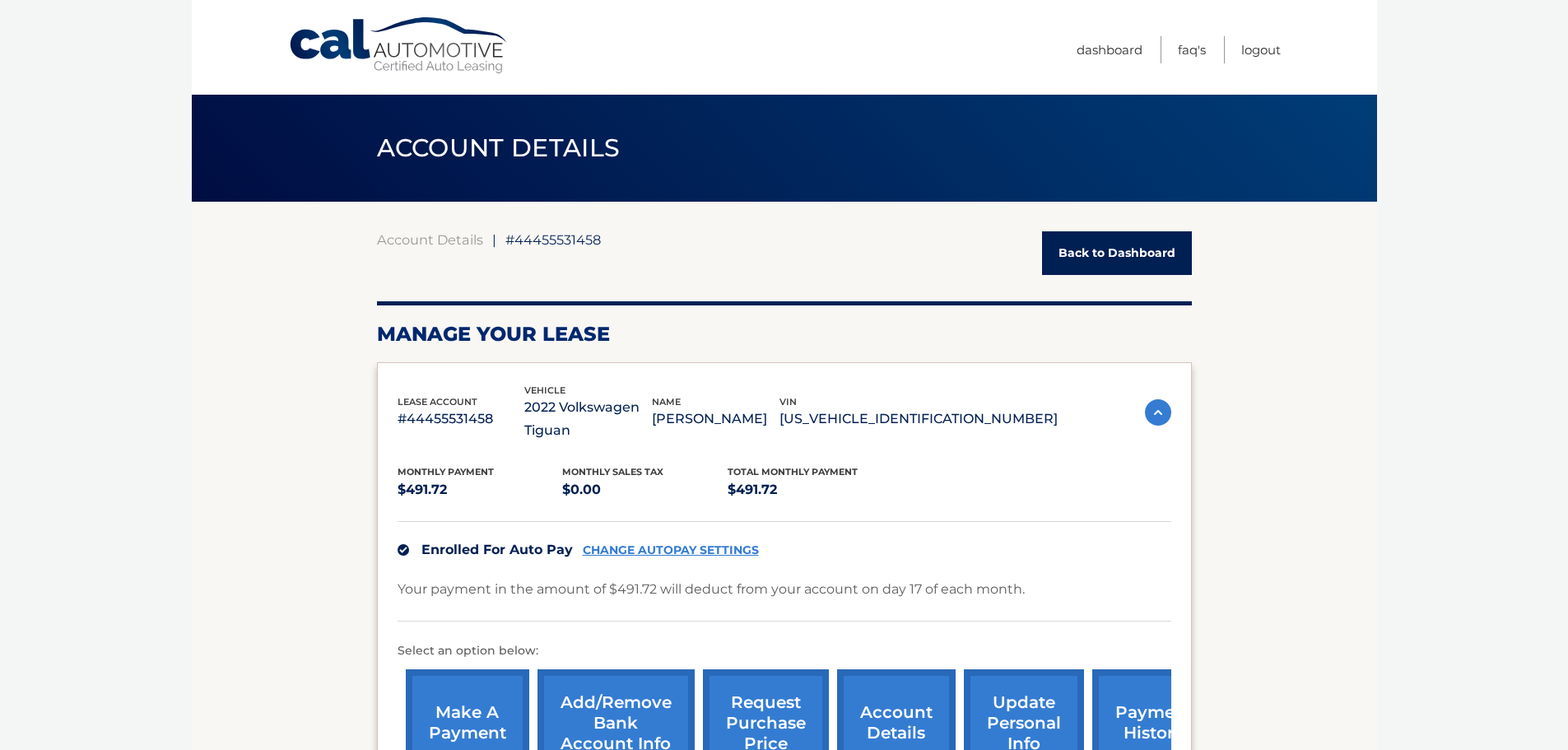
click at [549, 239] on span "#44455531458" at bounding box center [552, 239] width 96 height 16
copy div "44455531458 Back"
click at [600, 404] on p "2022 Volkswagen Tiguan" at bounding box center [587, 419] width 128 height 46
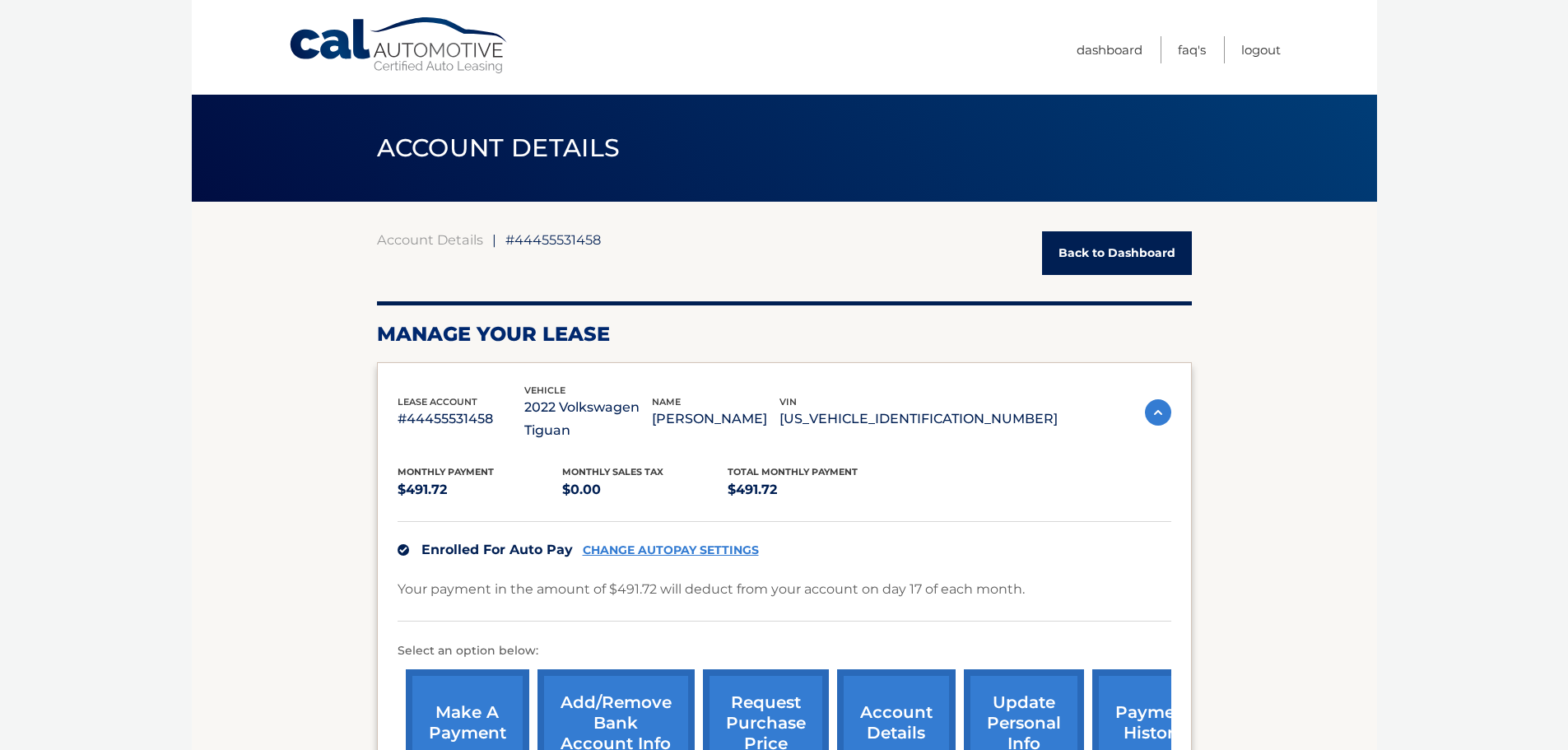
drag, startPoint x: 600, startPoint y: 404, endPoint x: 862, endPoint y: 596, distance: 324.8
click at [860, 597] on div "lease account #44455531458 vehicle 2022 Volkswagen Tiguan name MIROSLAV ATANASO…" at bounding box center [785, 584] width 815 height 444
click at [862, 596] on p "Your payment in the amount of $491.72 will deduct from your account on day 17 o…" at bounding box center [710, 589] width 627 height 23
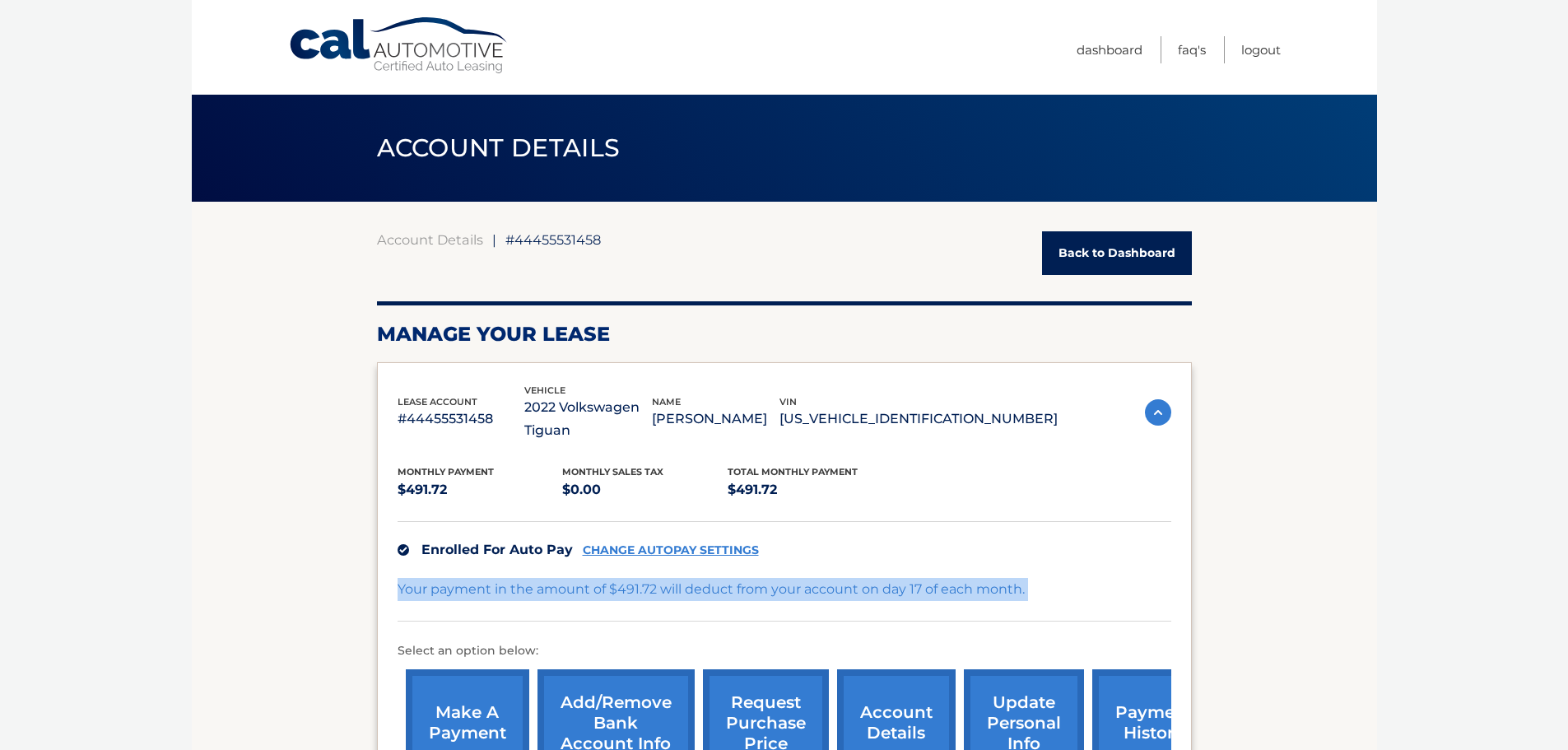
click at [862, 596] on p "Your payment in the amount of $491.72 will deduct from your account on day 17 o…" at bounding box center [710, 589] width 627 height 23
click at [810, 596] on p "Your payment in the amount of $491.72 will deduct from your account on day 17 o…" at bounding box center [710, 589] width 627 height 23
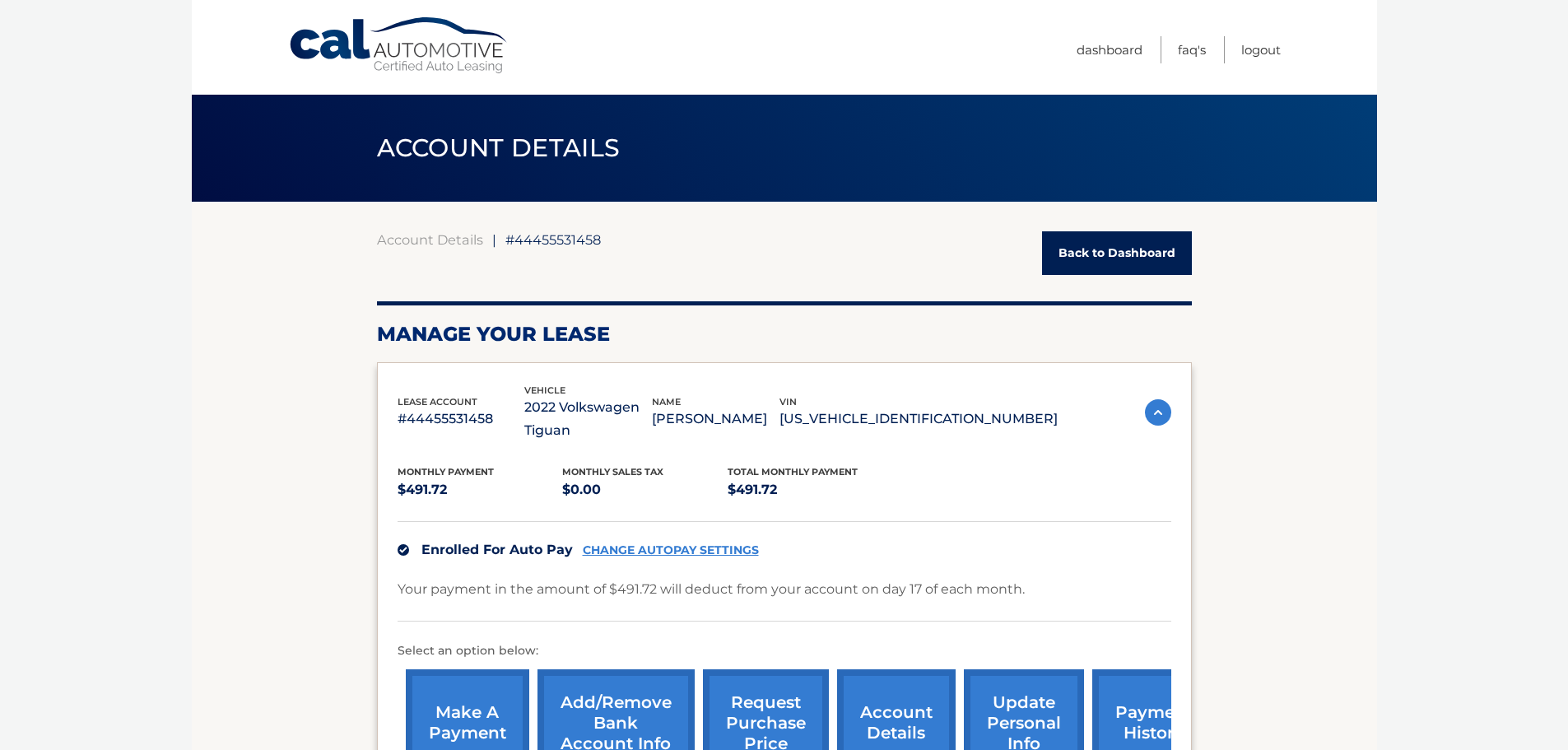
click at [643, 546] on link "CHANGE AUTOPAY SETTINGS" at bounding box center [671, 549] width 176 height 14
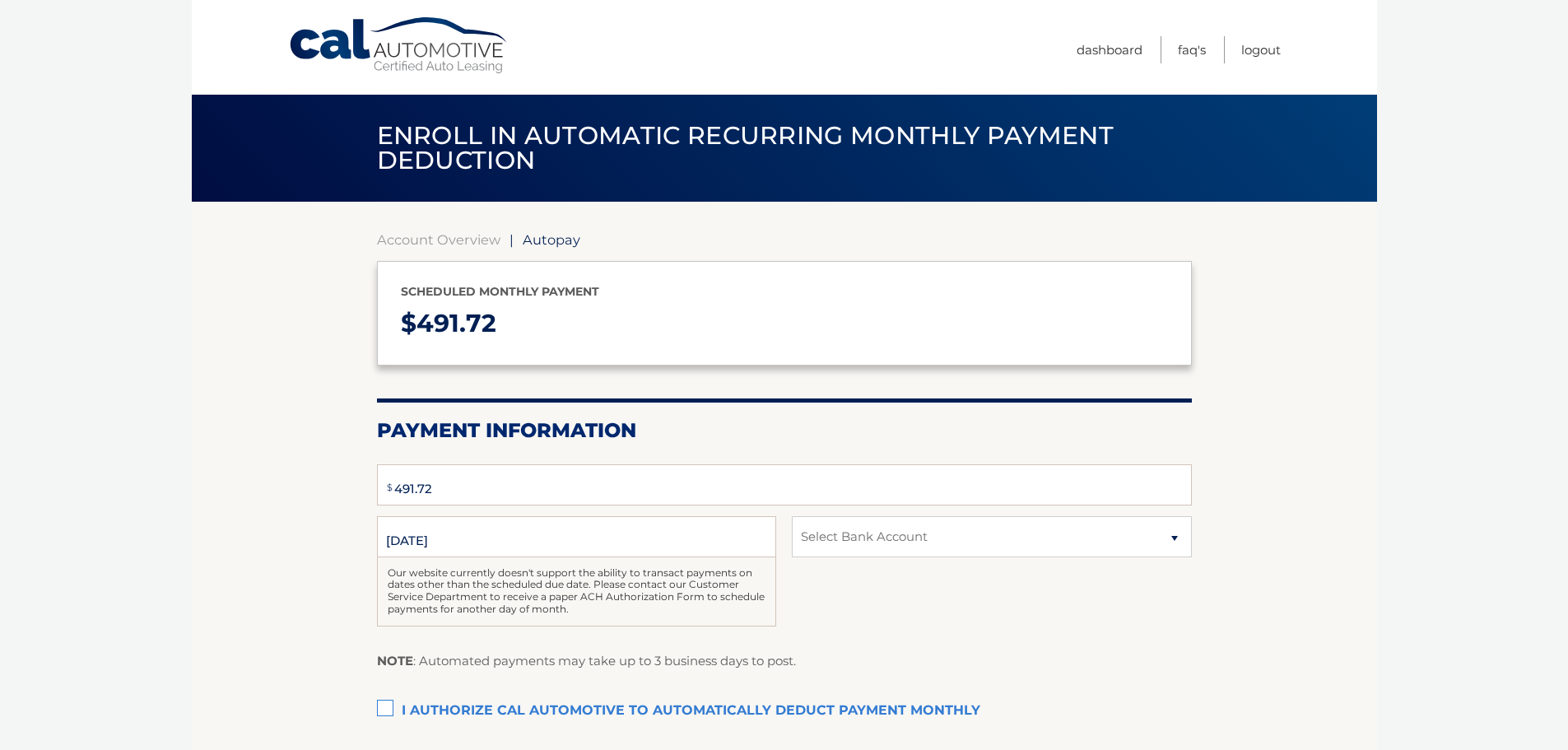
select select "NjczNzc1ZGMtOGI1My00ZWY0LTg5MmItN2VmNmFiYzhkYWQw"
click at [455, 28] on link "Cal Automotive" at bounding box center [399, 45] width 222 height 59
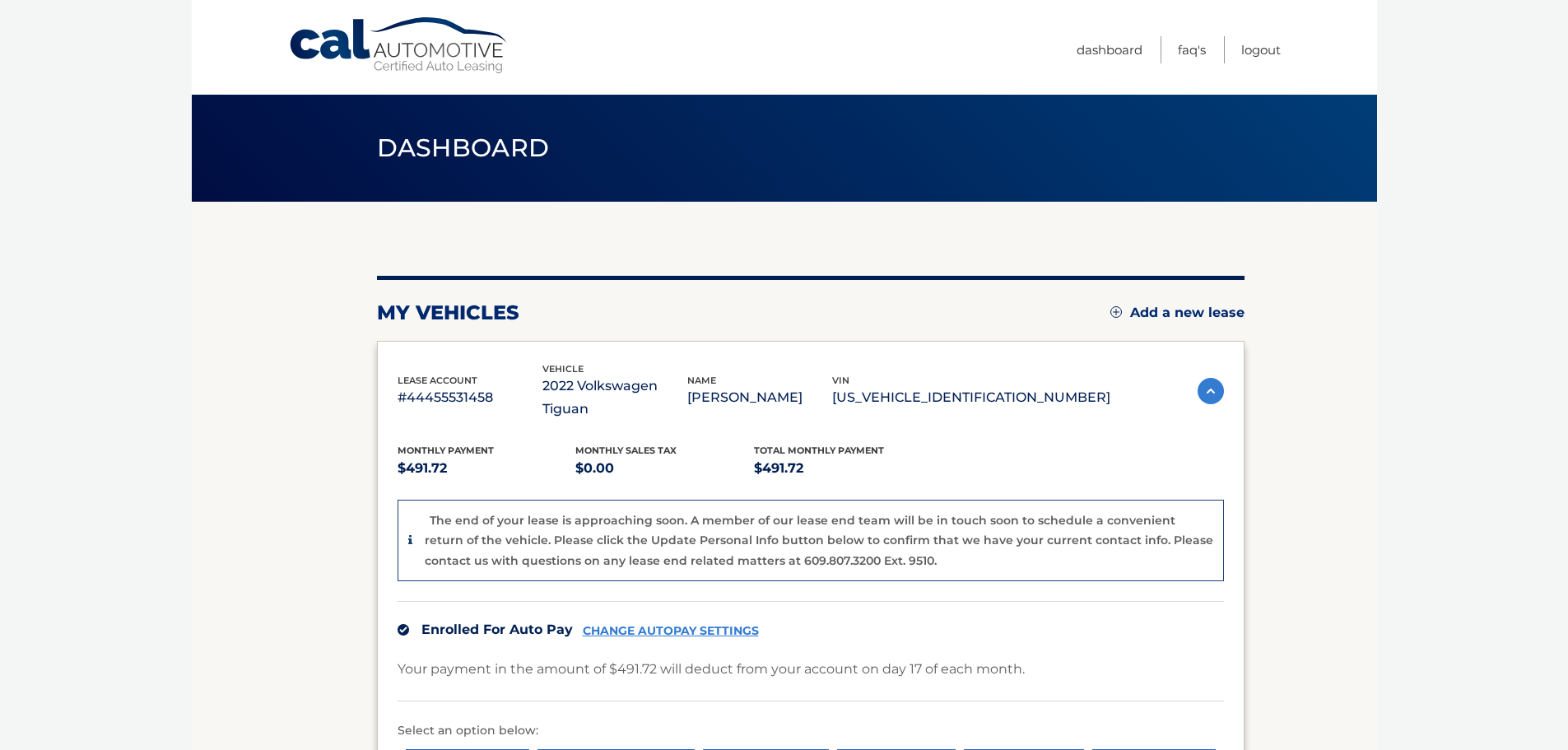
click at [447, 133] on span "Dashboard" at bounding box center [463, 148] width 173 height 30
click at [445, 47] on link "Cal Automotive" at bounding box center [399, 45] width 222 height 59
